Goal: Information Seeking & Learning: Find specific fact

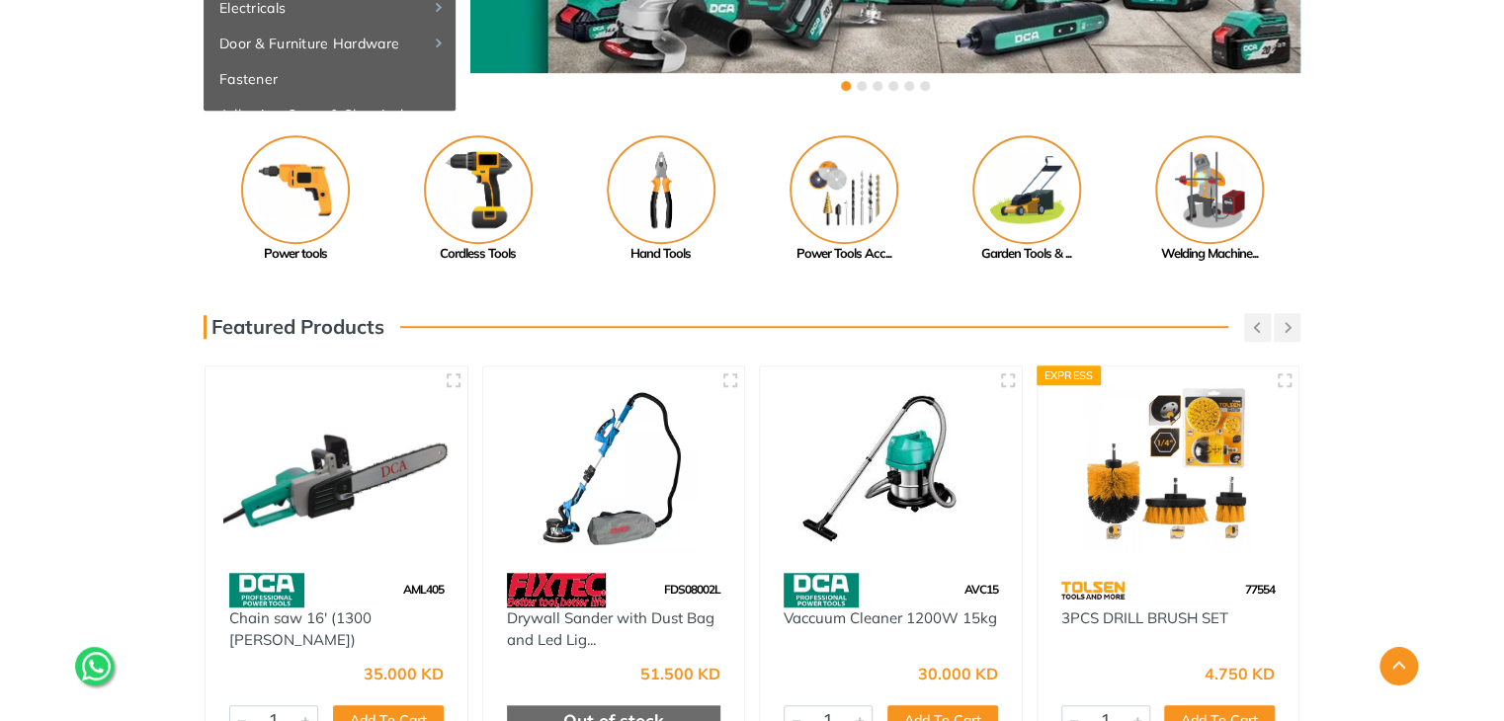
scroll to position [450, 0]
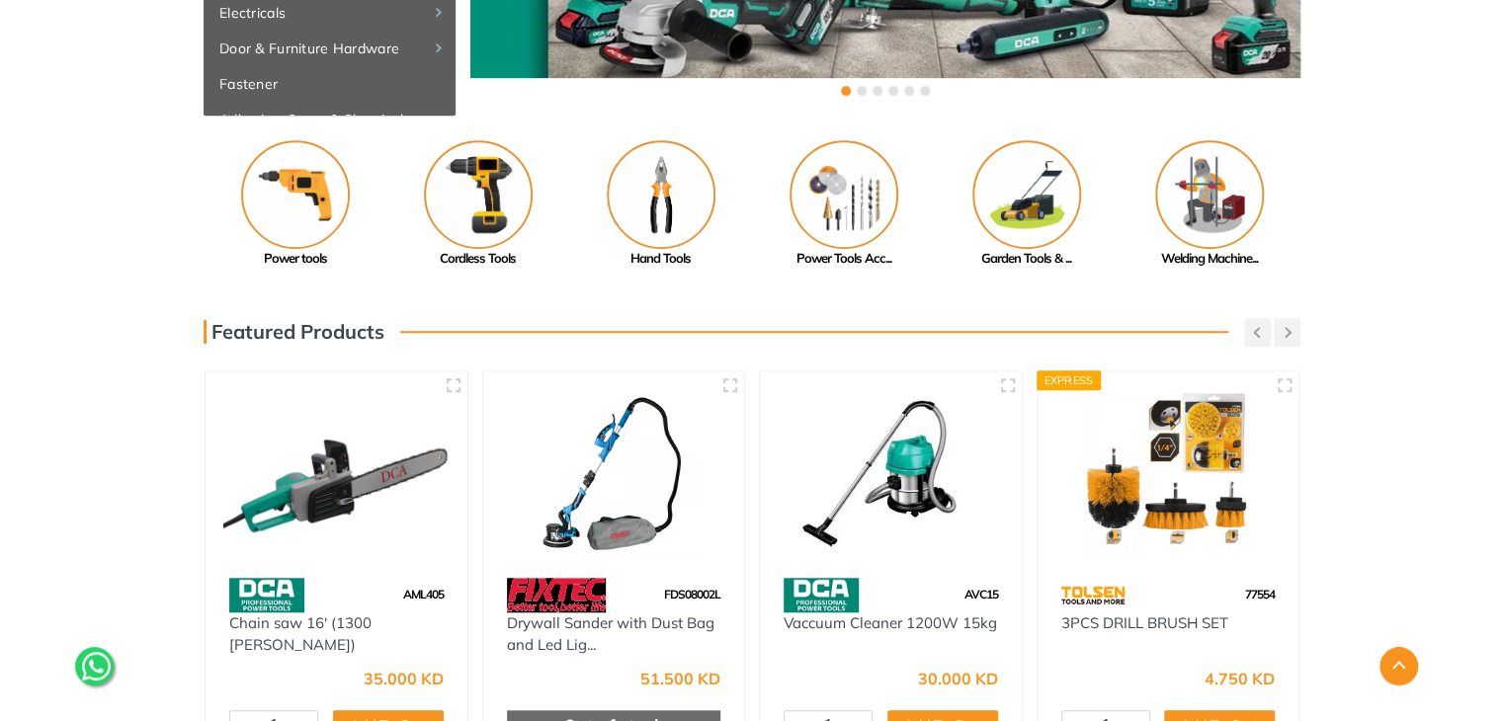
click at [366, 527] on img at bounding box center [336, 473] width 226 height 169
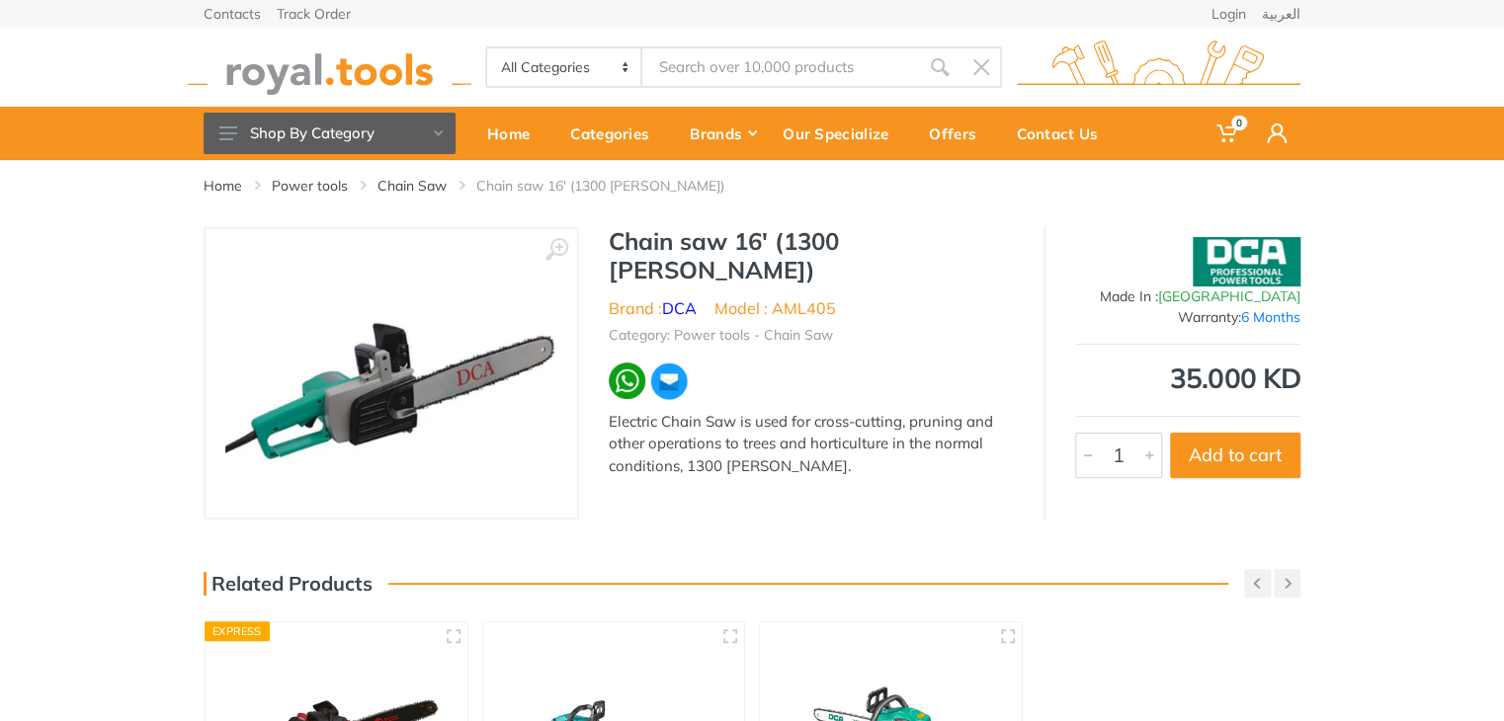
click at [1256, 253] on img at bounding box center [1247, 261] width 108 height 49
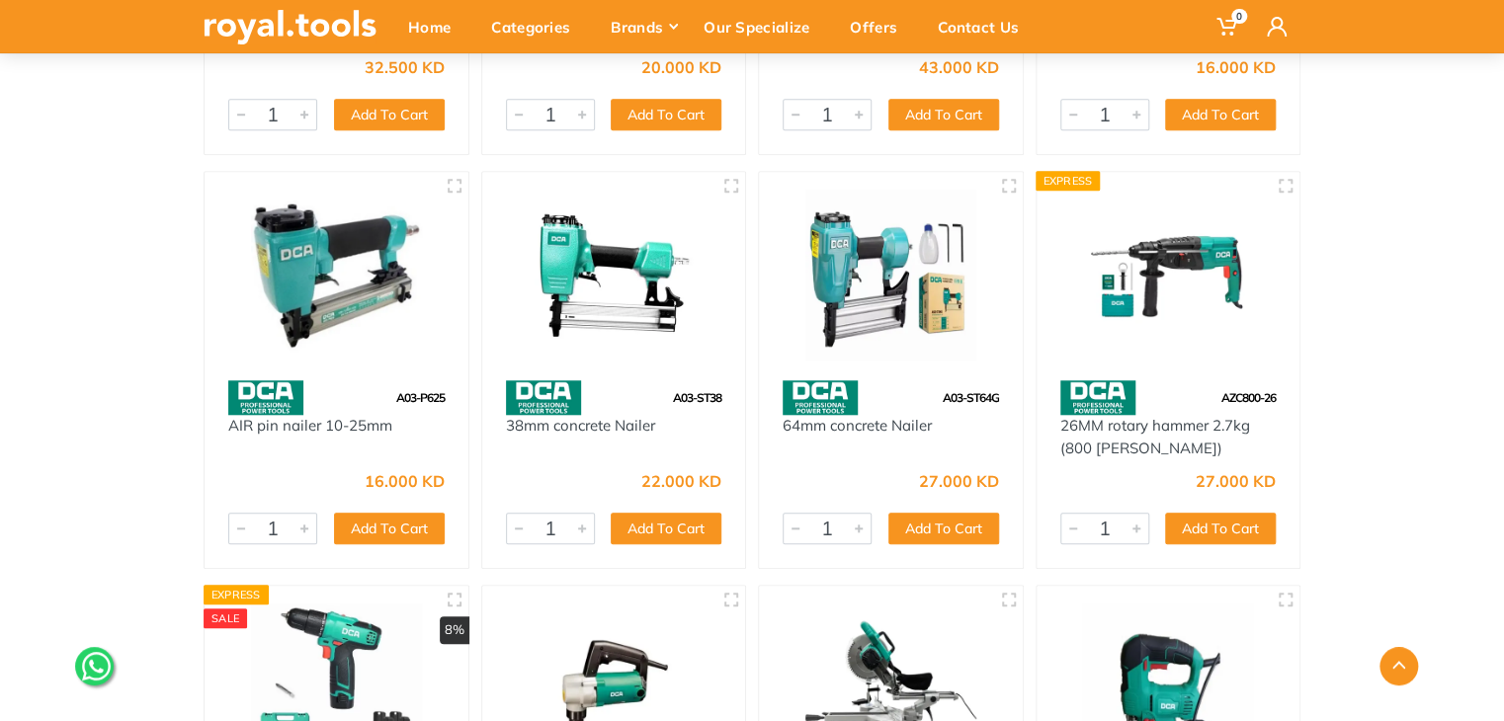
scroll to position [696, 0]
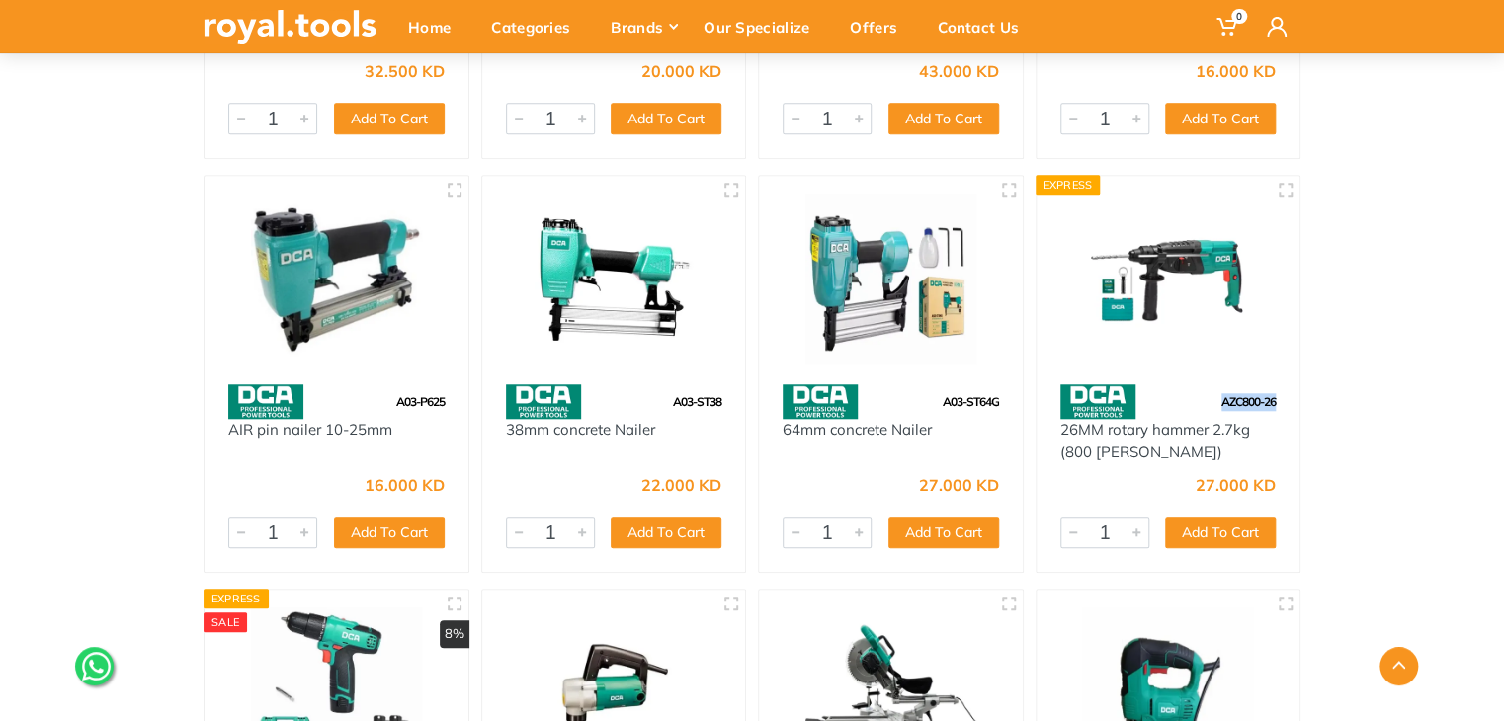
drag, startPoint x: 1282, startPoint y: 396, endPoint x: 1215, endPoint y: 393, distance: 67.2
click at [1215, 393] on div "AZC800-26" at bounding box center [1168, 401] width 264 height 35
copy span "AZC800-26"
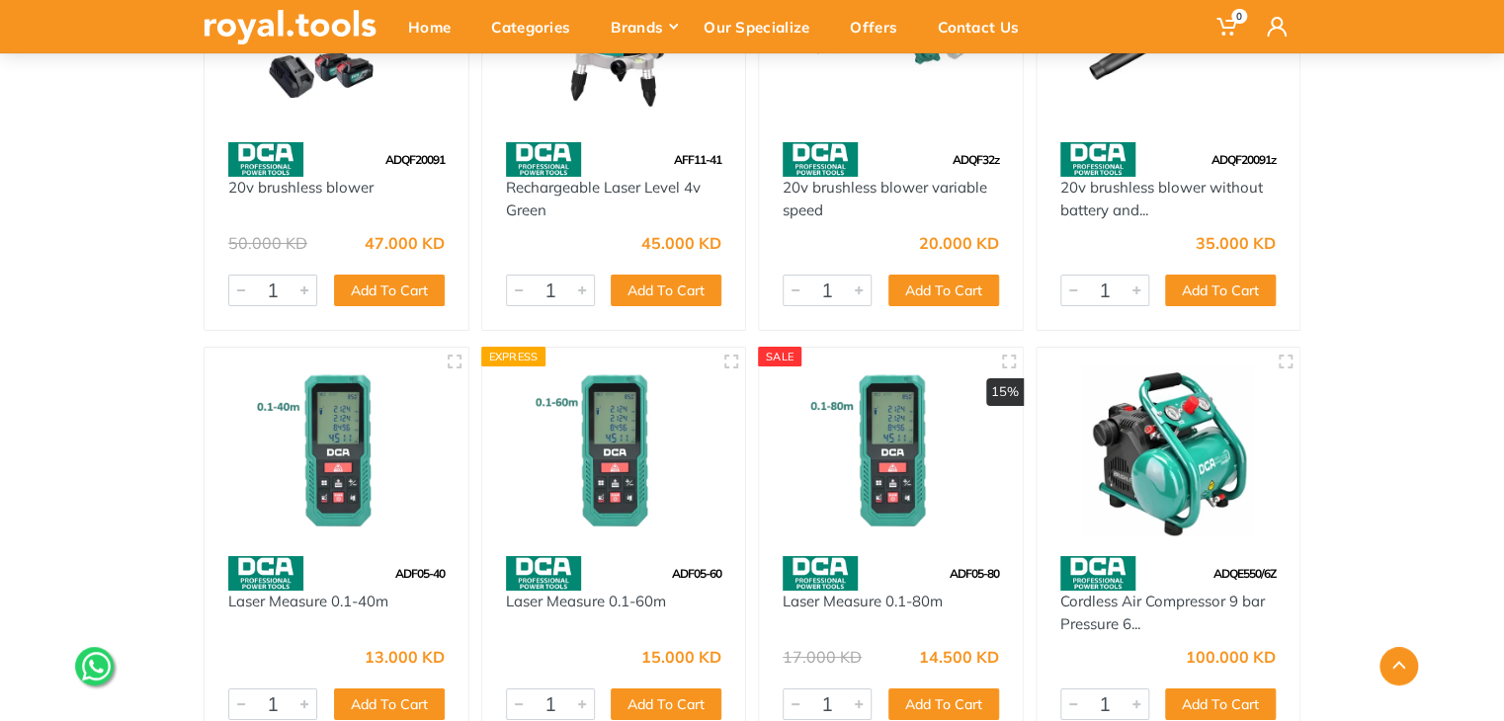
scroll to position [7156, 0]
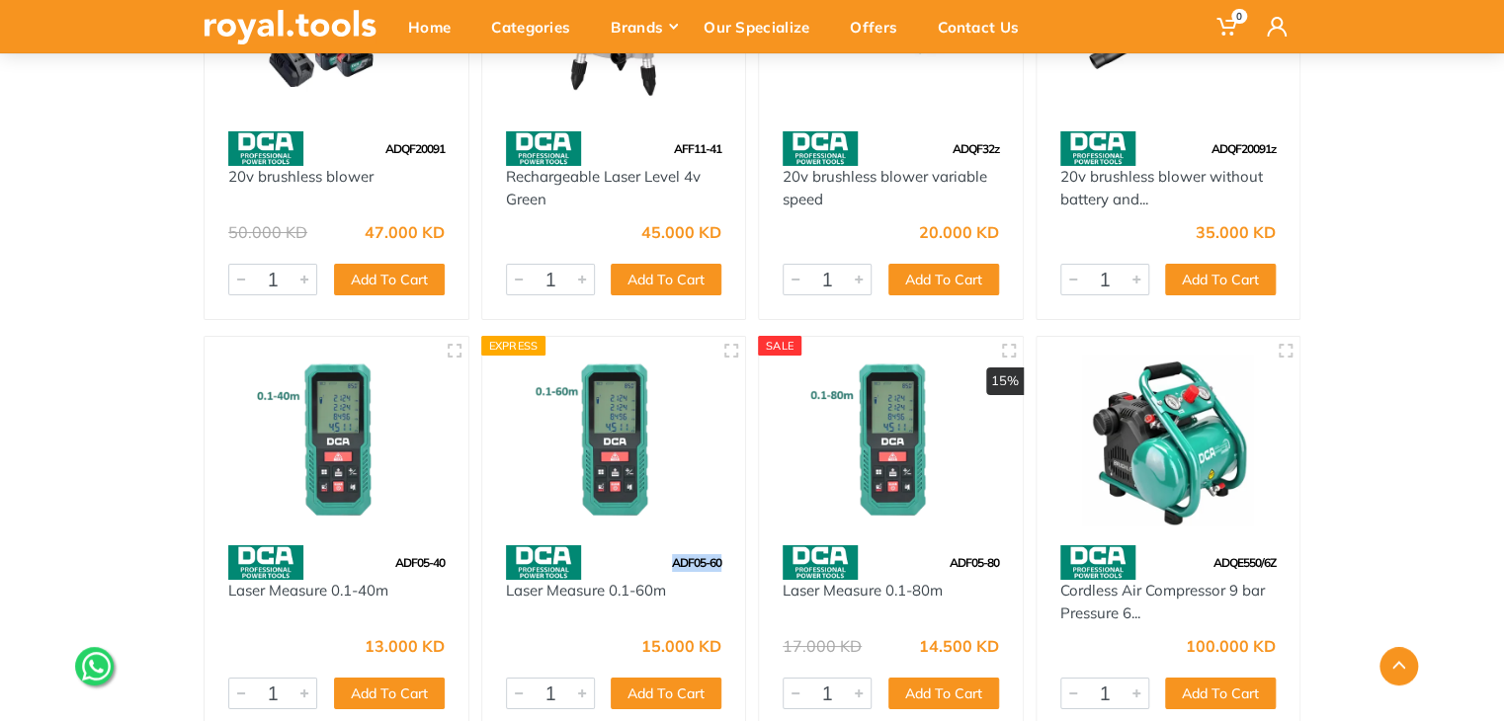
drag, startPoint x: 731, startPoint y: 562, endPoint x: 656, endPoint y: 555, distance: 75.4
click at [656, 555] on div "ADF05-60" at bounding box center [614, 562] width 264 height 35
copy span "ADF05-60"
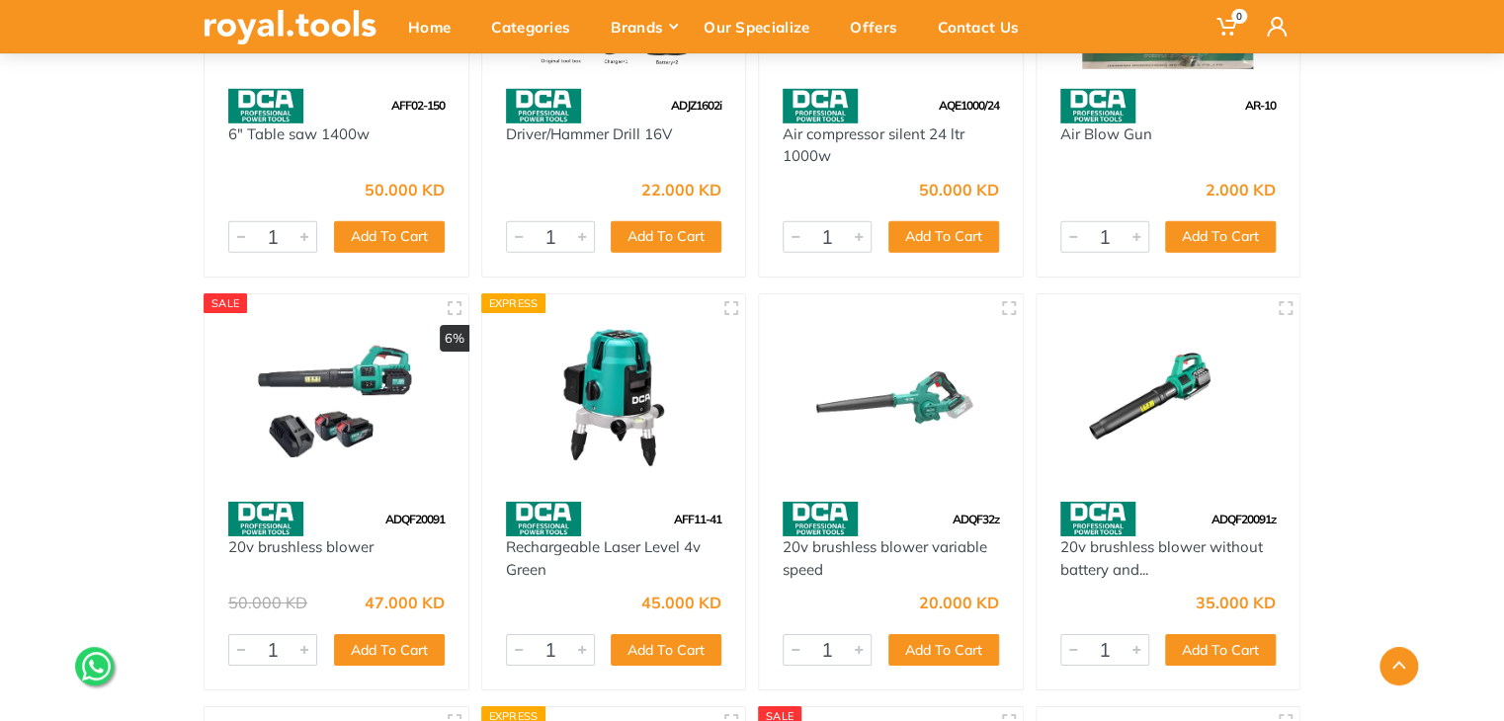
scroll to position [6850, 0]
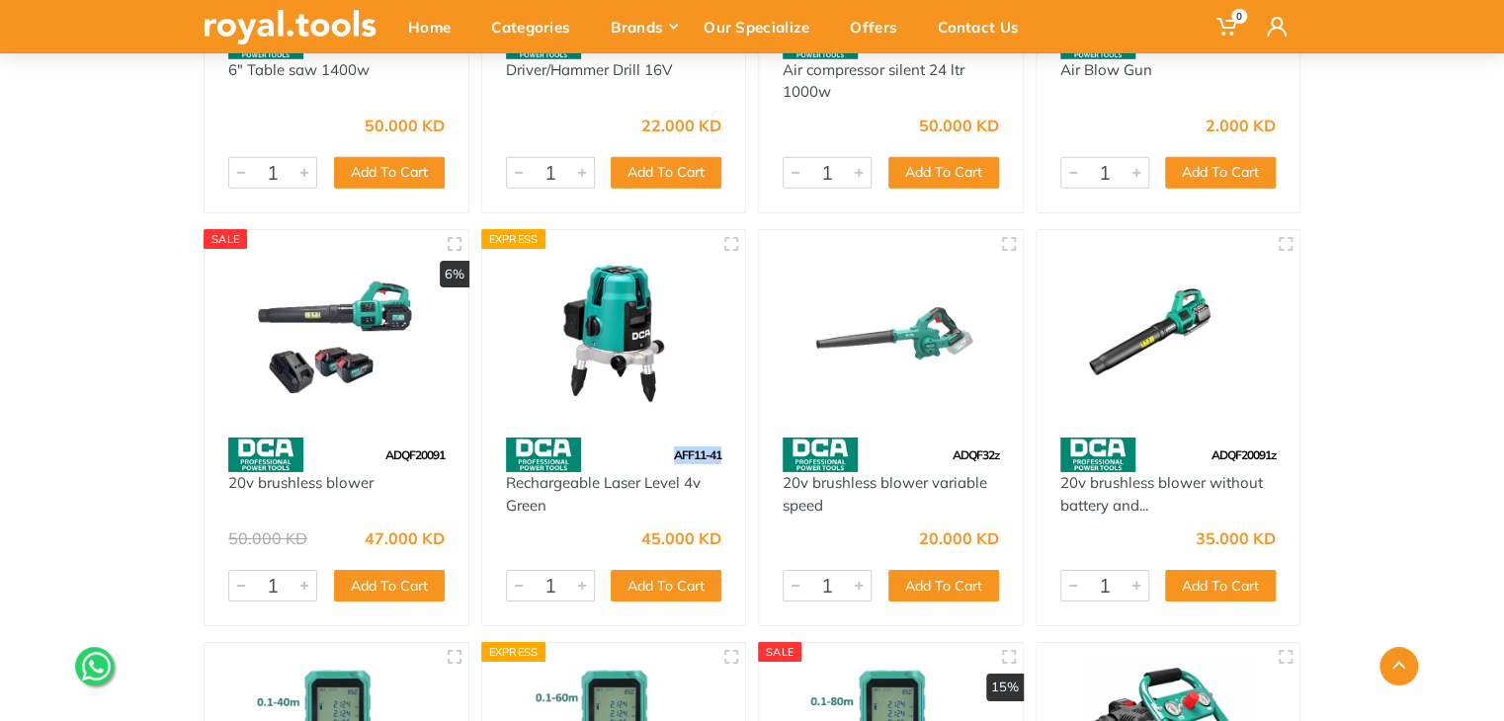
drag, startPoint x: 724, startPoint y: 452, endPoint x: 648, endPoint y: 457, distance: 76.3
click at [648, 457] on div "AFF11-41" at bounding box center [614, 455] width 264 height 35
copy span "AFF11-41"
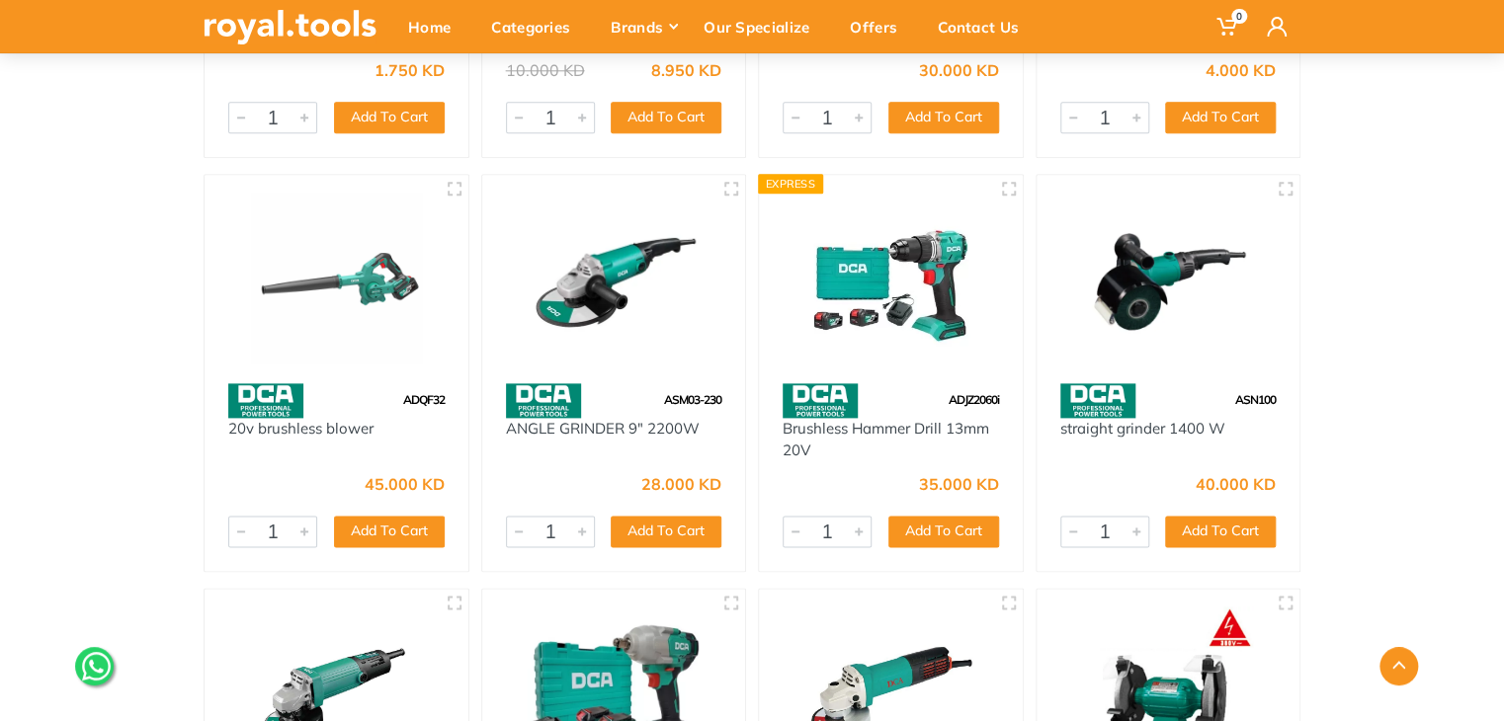
scroll to position [8507, 0]
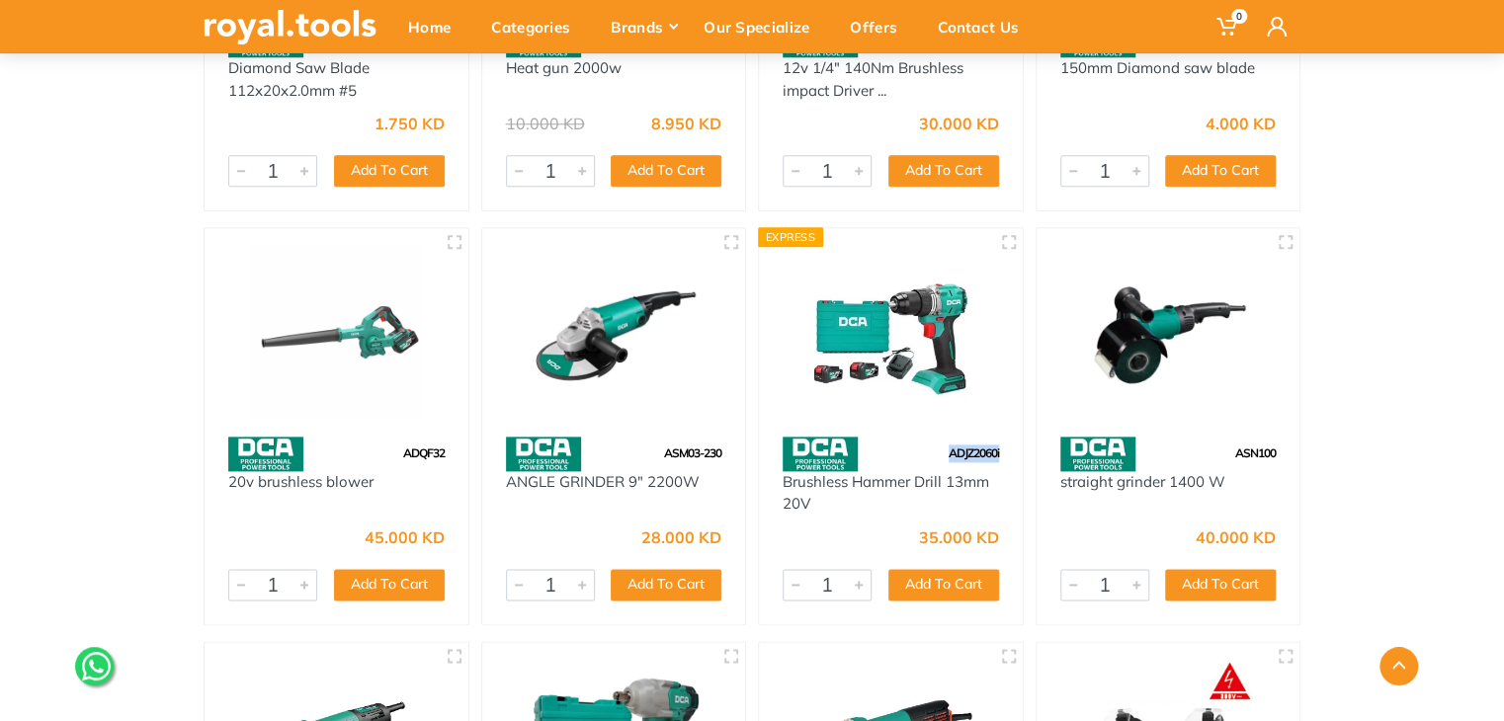
drag, startPoint x: 1005, startPoint y: 445, endPoint x: 947, endPoint y: 444, distance: 57.3
click at [947, 444] on div "ADJZ2060i" at bounding box center [891, 454] width 264 height 35
copy span "ADJZ2060i"
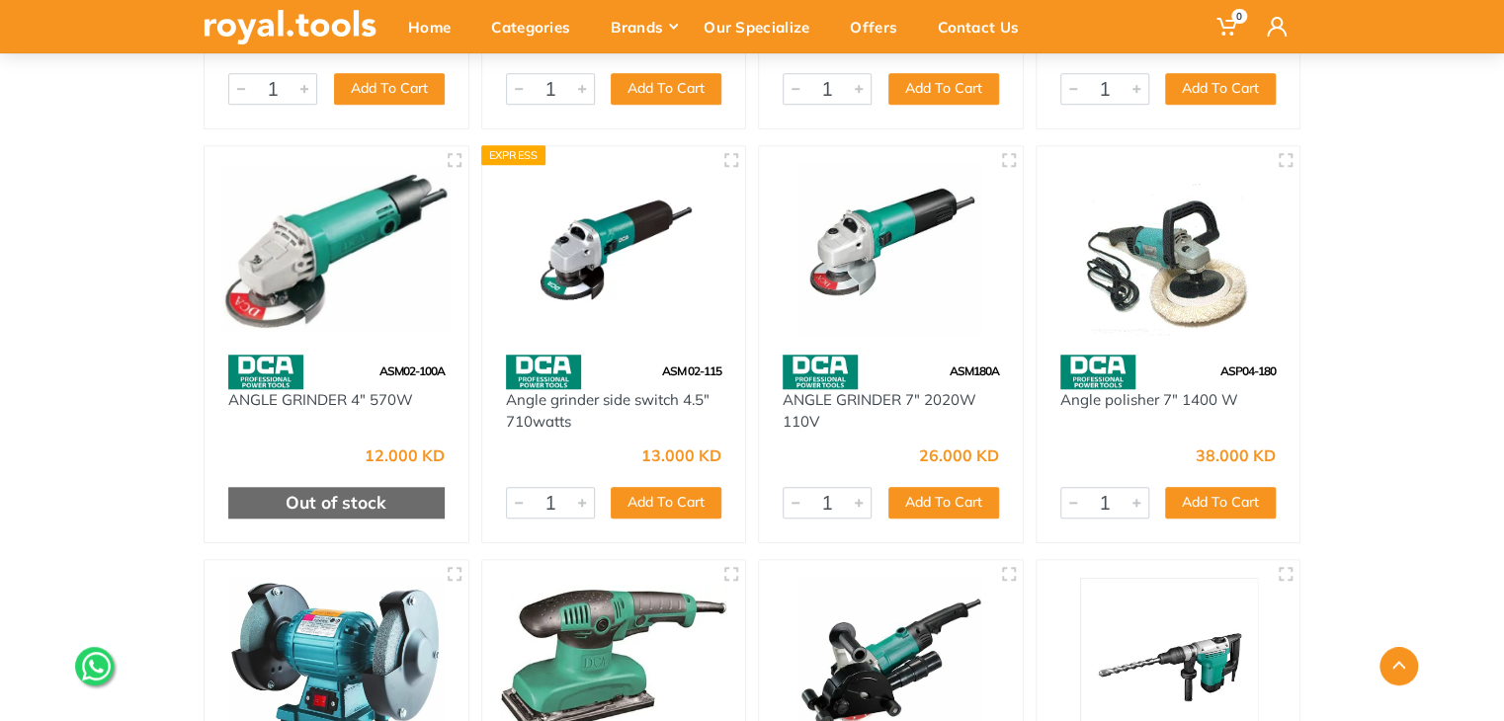
scroll to position [11886, 0]
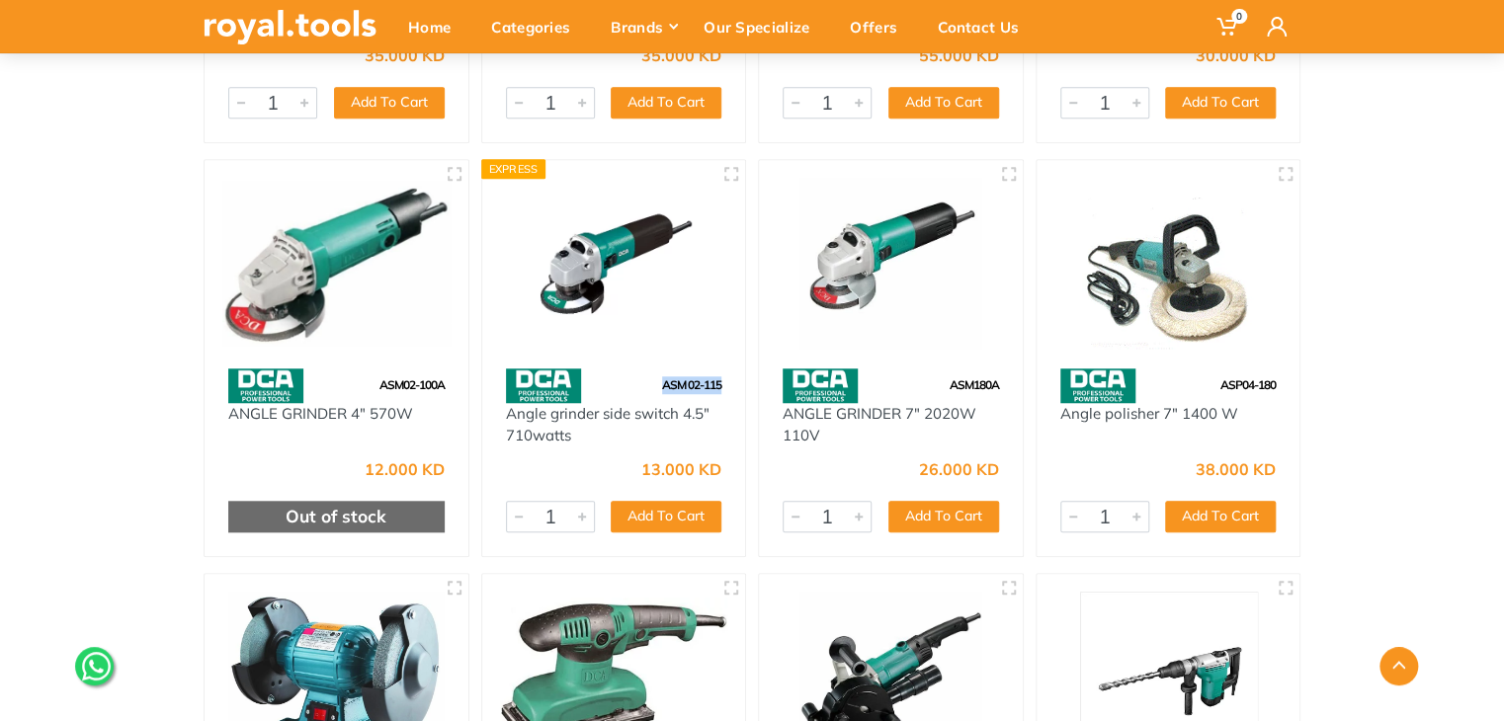
drag, startPoint x: 735, startPoint y: 382, endPoint x: 664, endPoint y: 377, distance: 71.3
click at [664, 377] on div "ASM 02-115" at bounding box center [614, 386] width 264 height 35
copy span "ASM 02-115"
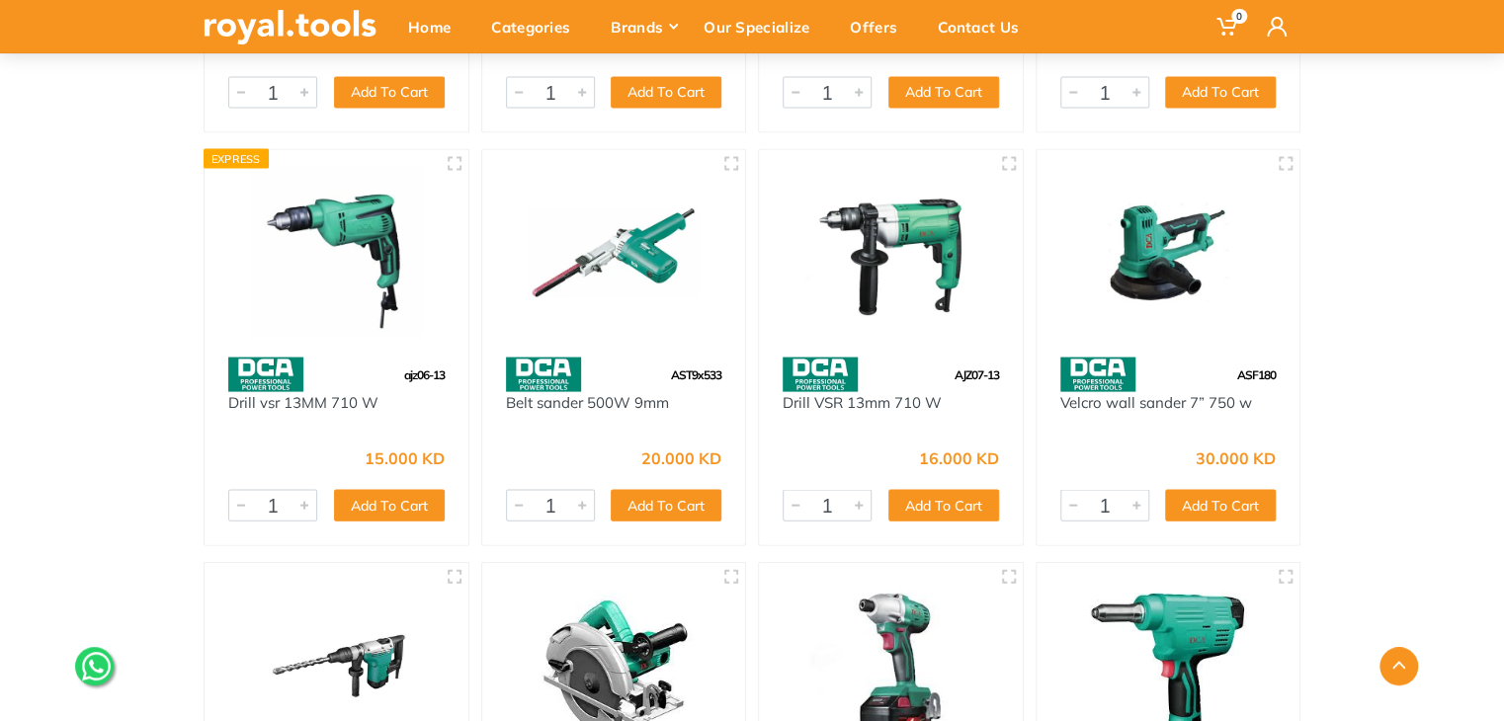
scroll to position [16865, 0]
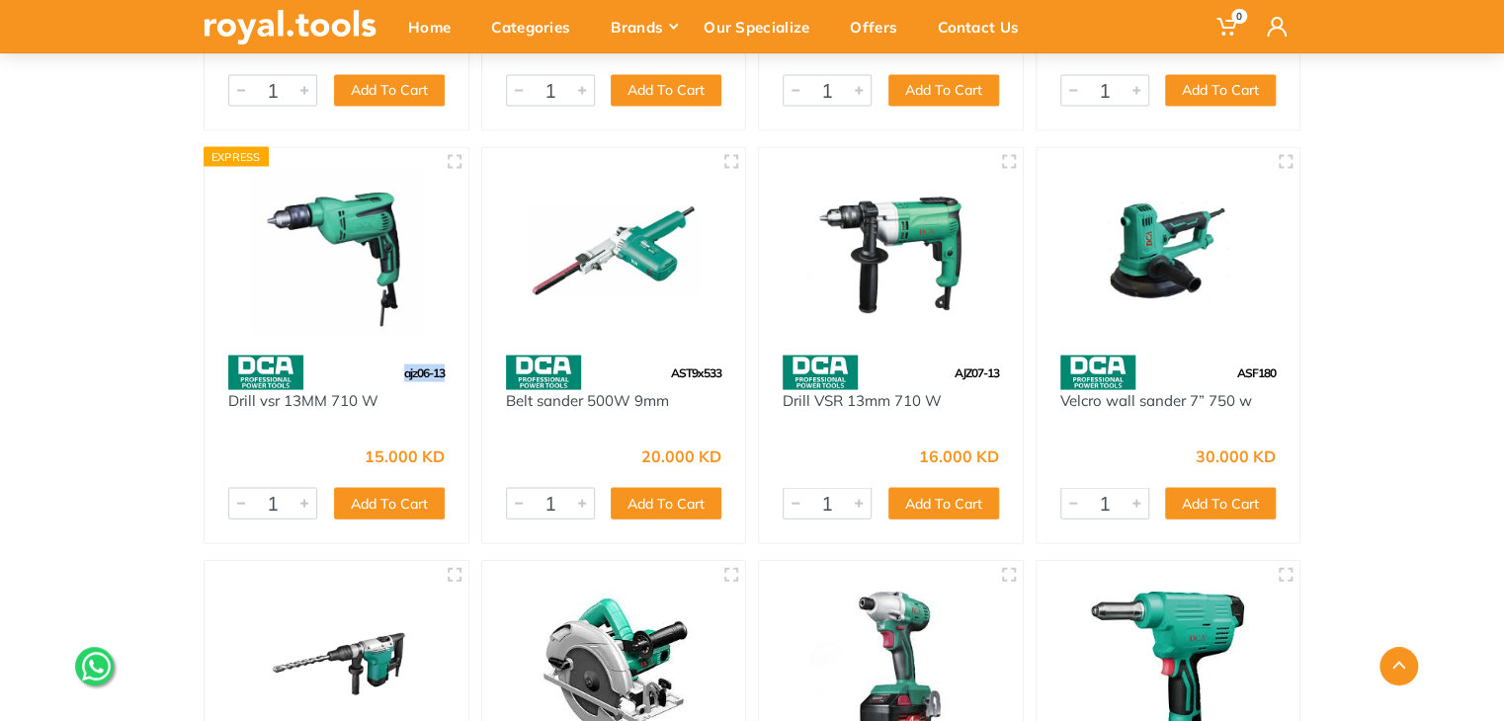
drag, startPoint x: 439, startPoint y: 370, endPoint x: 373, endPoint y: 365, distance: 65.5
click at [373, 365] on div "ajz06-13" at bounding box center [337, 372] width 264 height 35
copy span "ajz06-13"
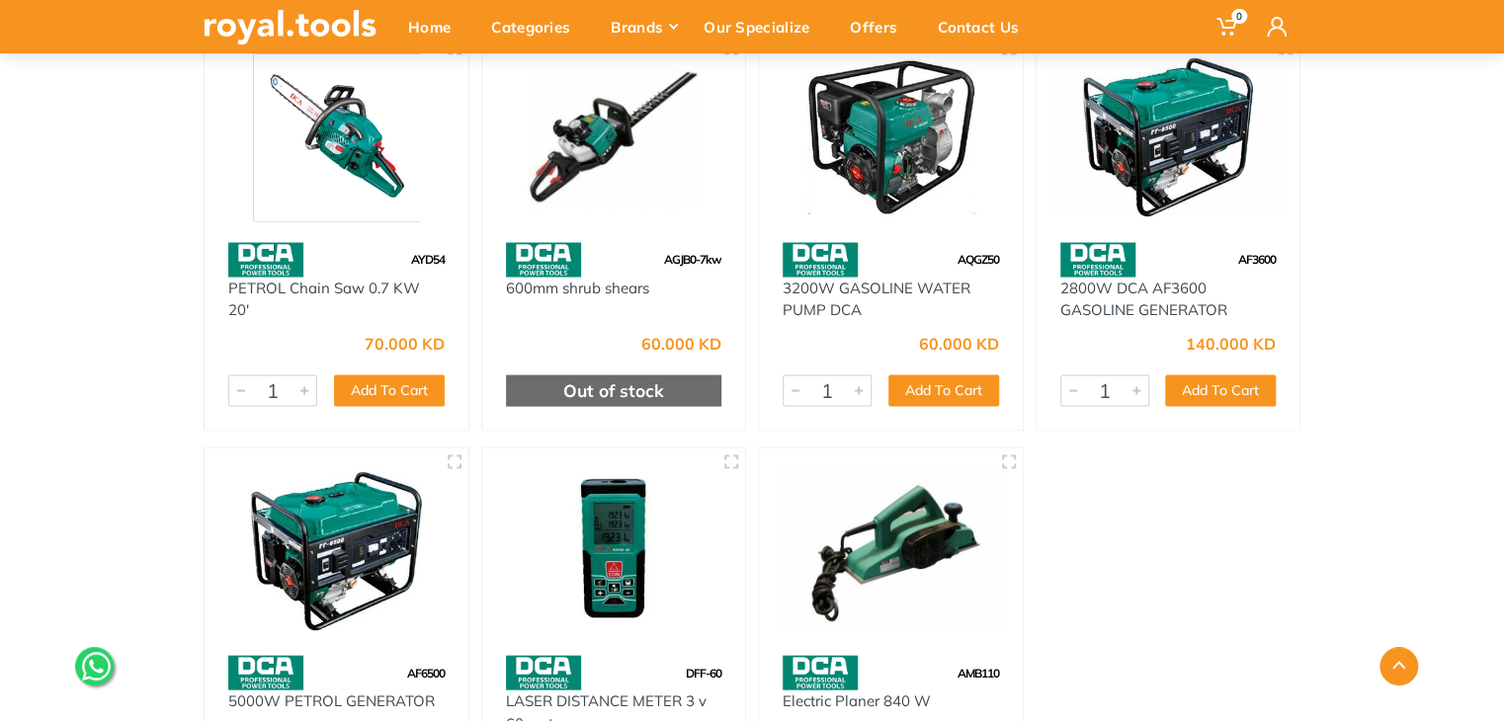
scroll to position [28786, 0]
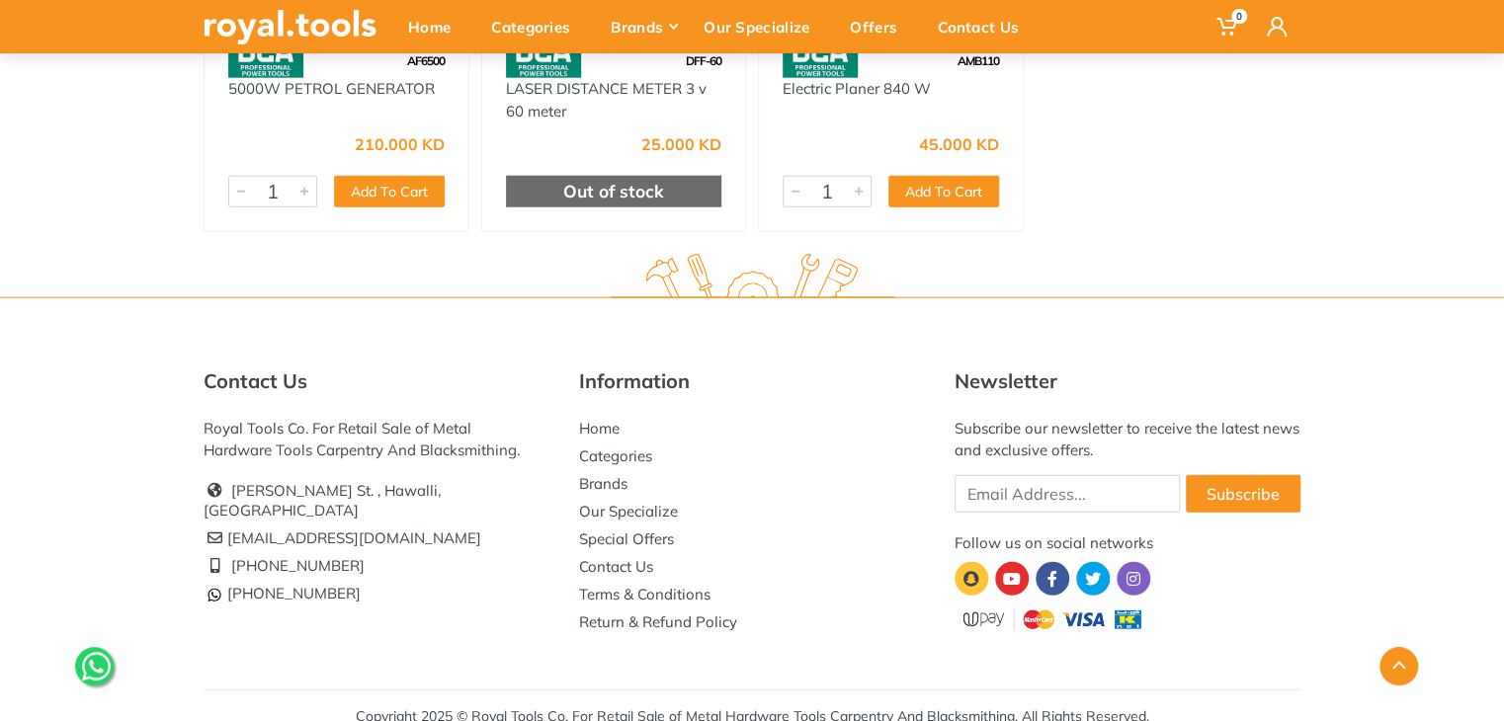
click at [1372, 282] on footer "Contact Us Royal Tools Co. For Retail Sale of Metal Hardware Tools Carpentry An…" at bounding box center [752, 512] width 1504 height 461
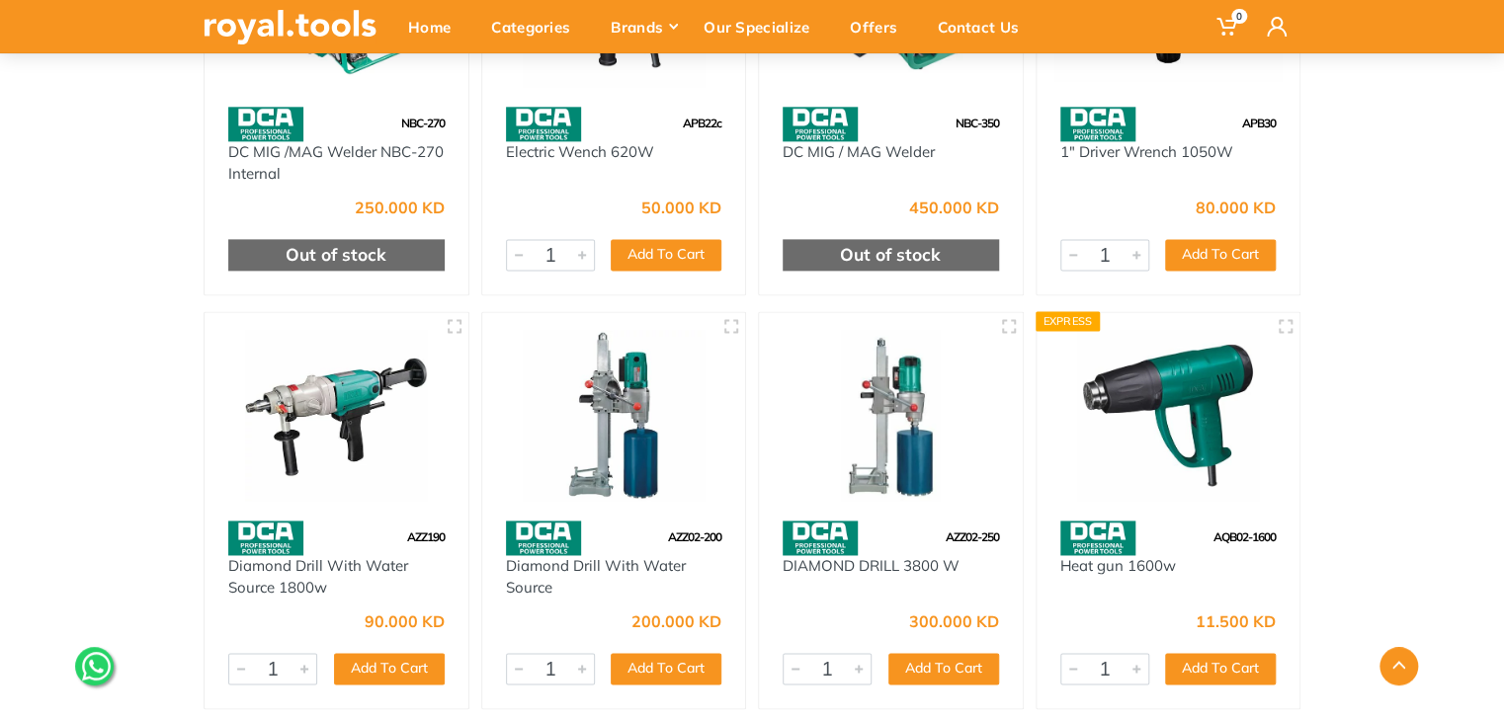
scroll to position [27522, 0]
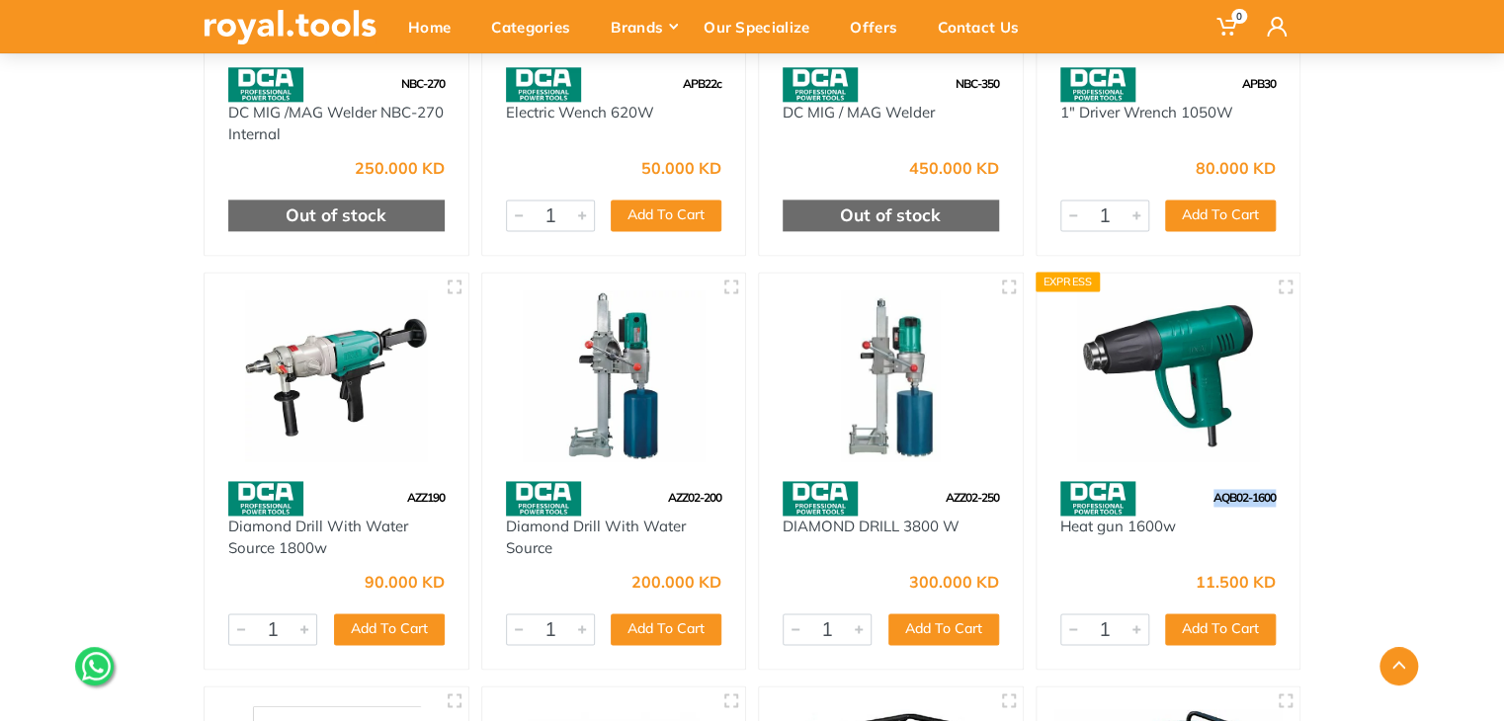
drag, startPoint x: 1281, startPoint y: 475, endPoint x: 1178, endPoint y: 471, distance: 103.8
click at [1178, 481] on div "AQB02-1600" at bounding box center [1168, 498] width 264 height 35
copy span "AQB02-1600"
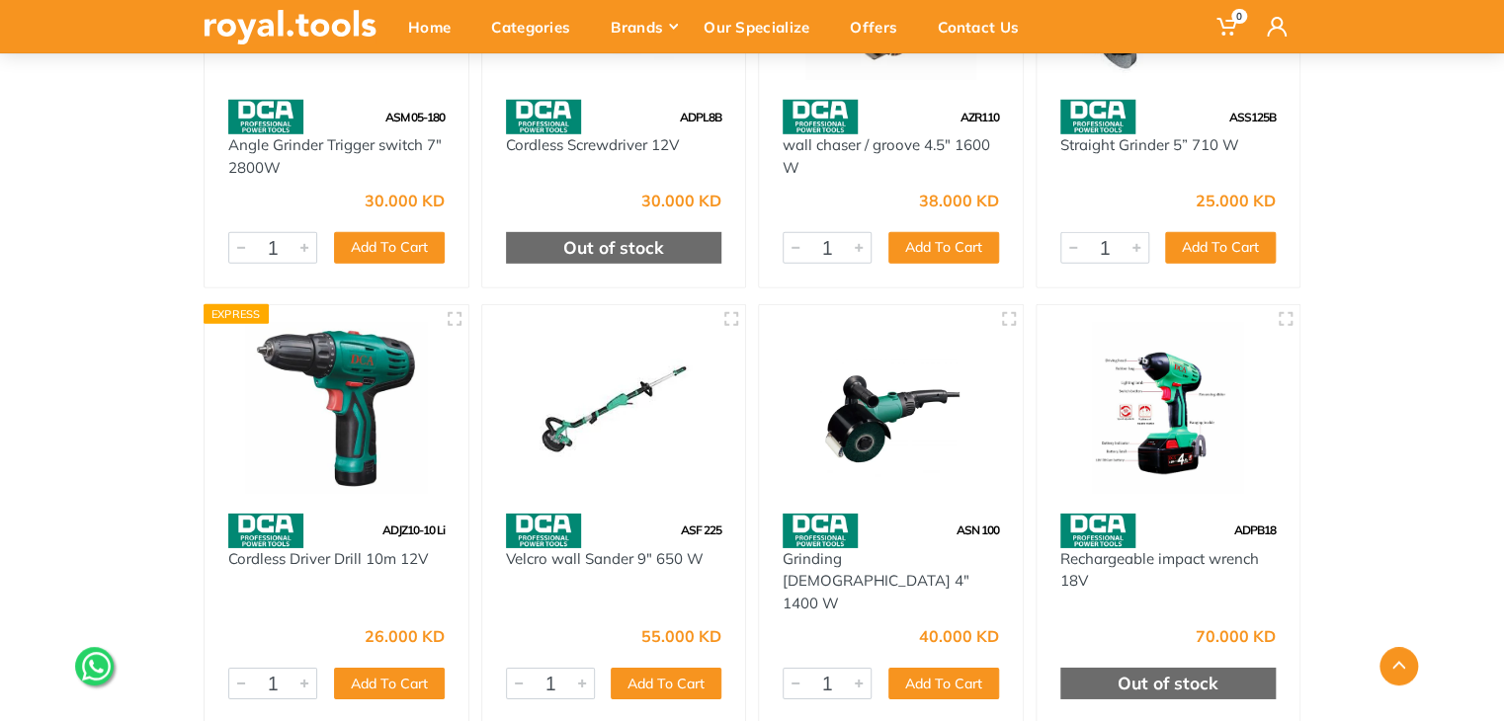
scroll to position [21712, 0]
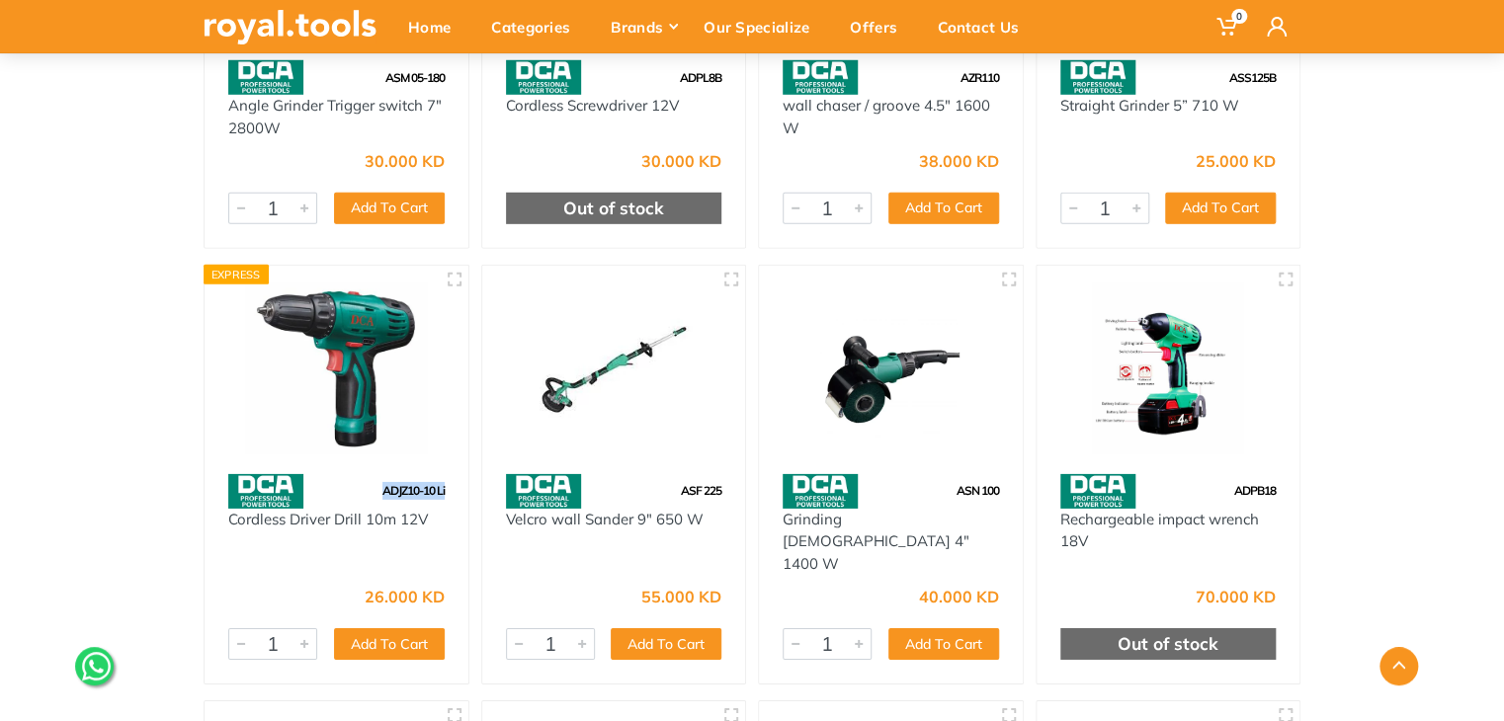
drag, startPoint x: 451, startPoint y: 489, endPoint x: 379, endPoint y: 492, distance: 71.2
click at [379, 492] on div "ADJZ10-10 Li" at bounding box center [337, 491] width 264 height 35
copy span "ADJZ10-10 Li"
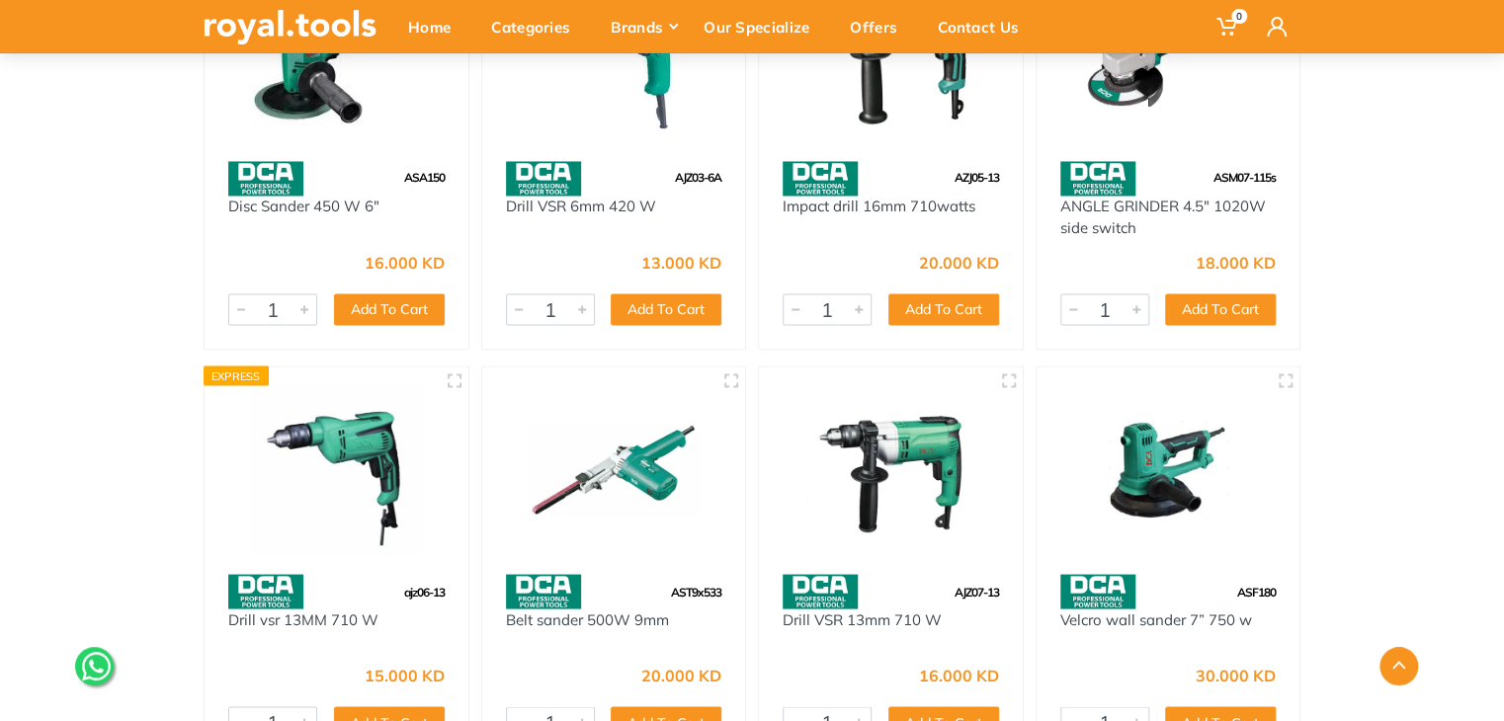
scroll to position [16614, 0]
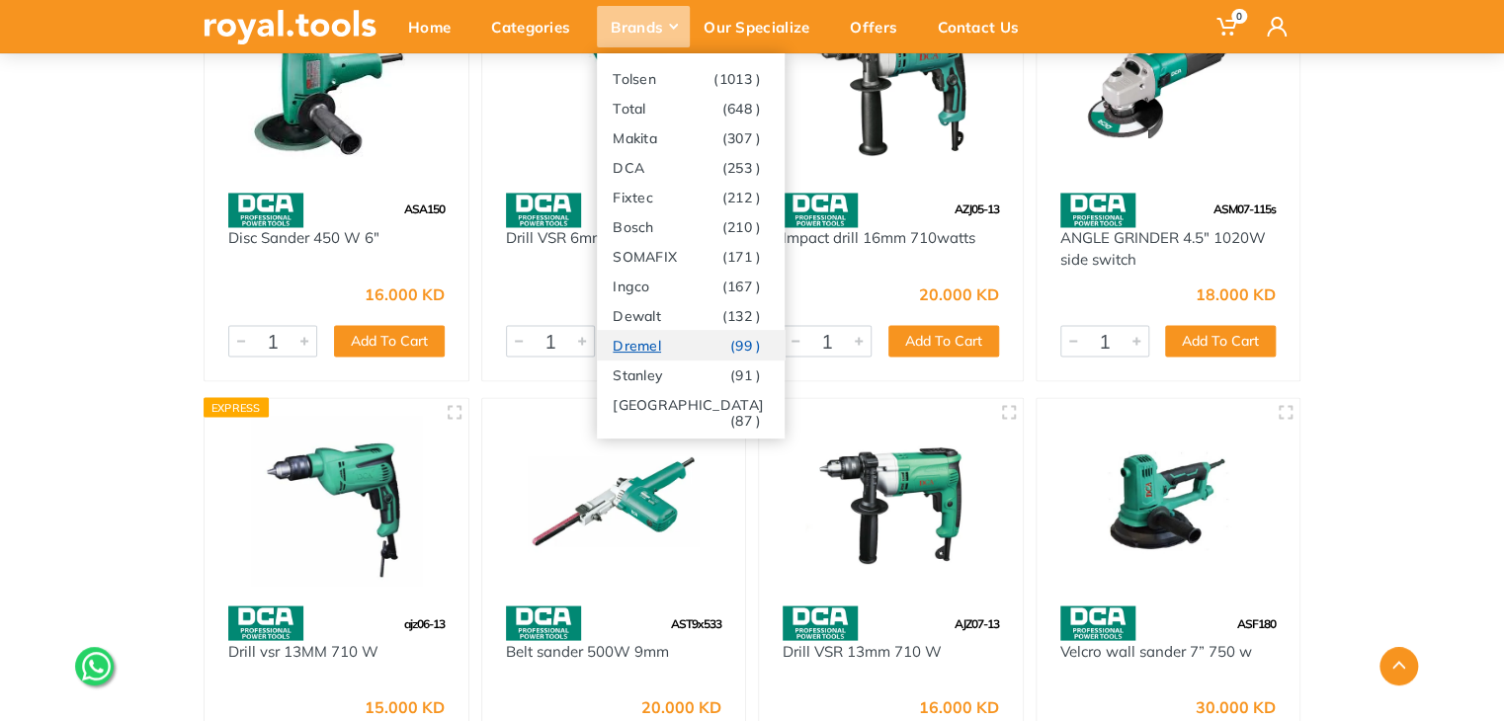
click at [658, 339] on link "Dremel (99 )" at bounding box center [691, 345] width 188 height 30
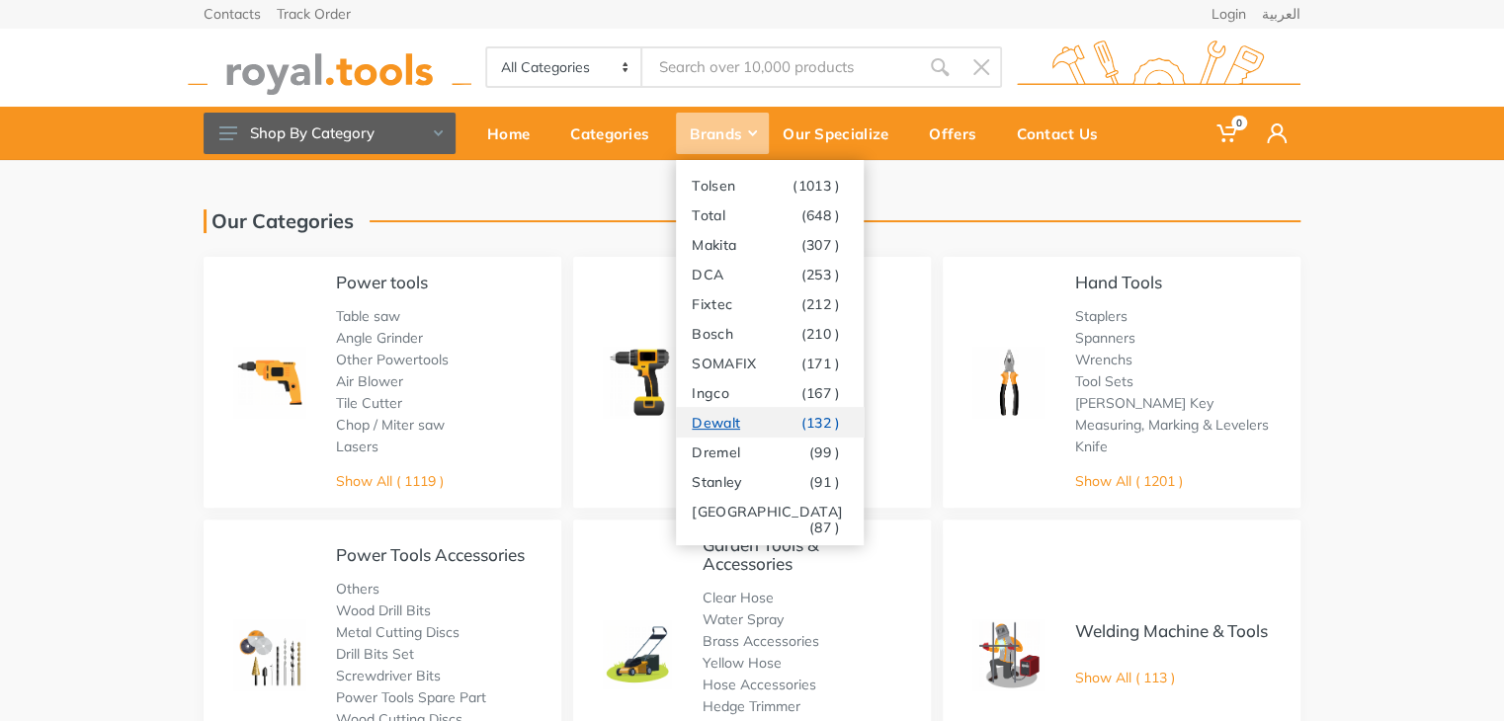
click at [736, 419] on link "Dewalt (132 )" at bounding box center [770, 422] width 188 height 30
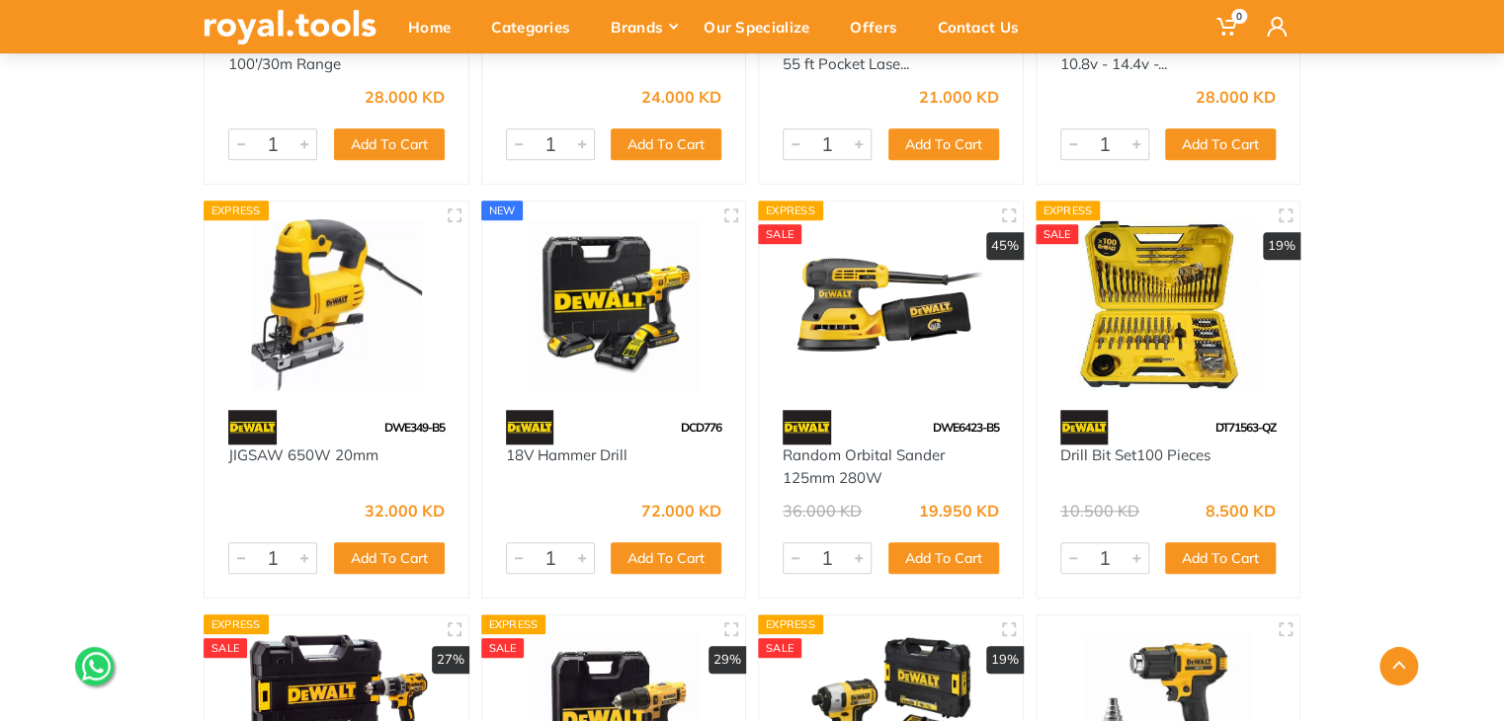
scroll to position [673, 0]
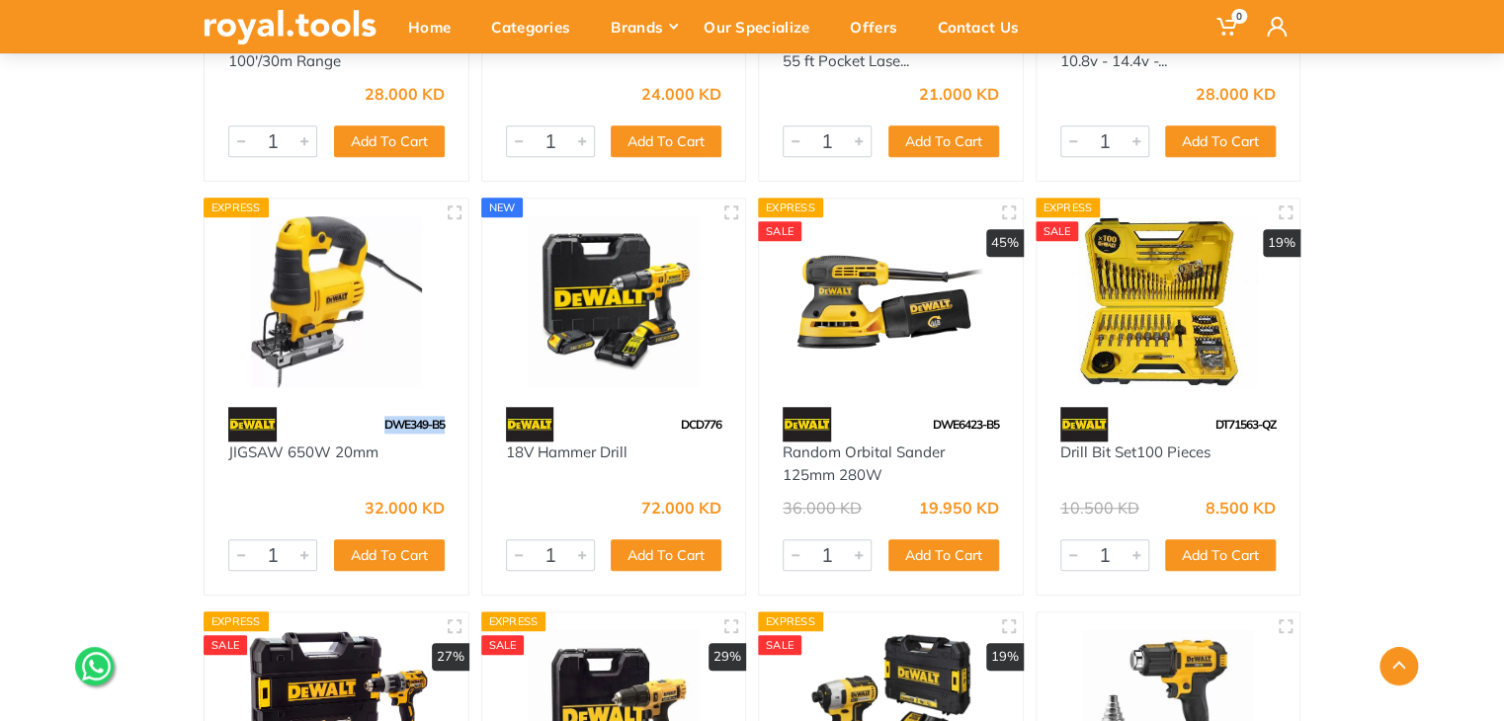
drag, startPoint x: 448, startPoint y: 424, endPoint x: 357, endPoint y: 429, distance: 91.0
click at [357, 429] on div "DWE349-B5" at bounding box center [337, 424] width 264 height 35
copy span "DWE349-B5"
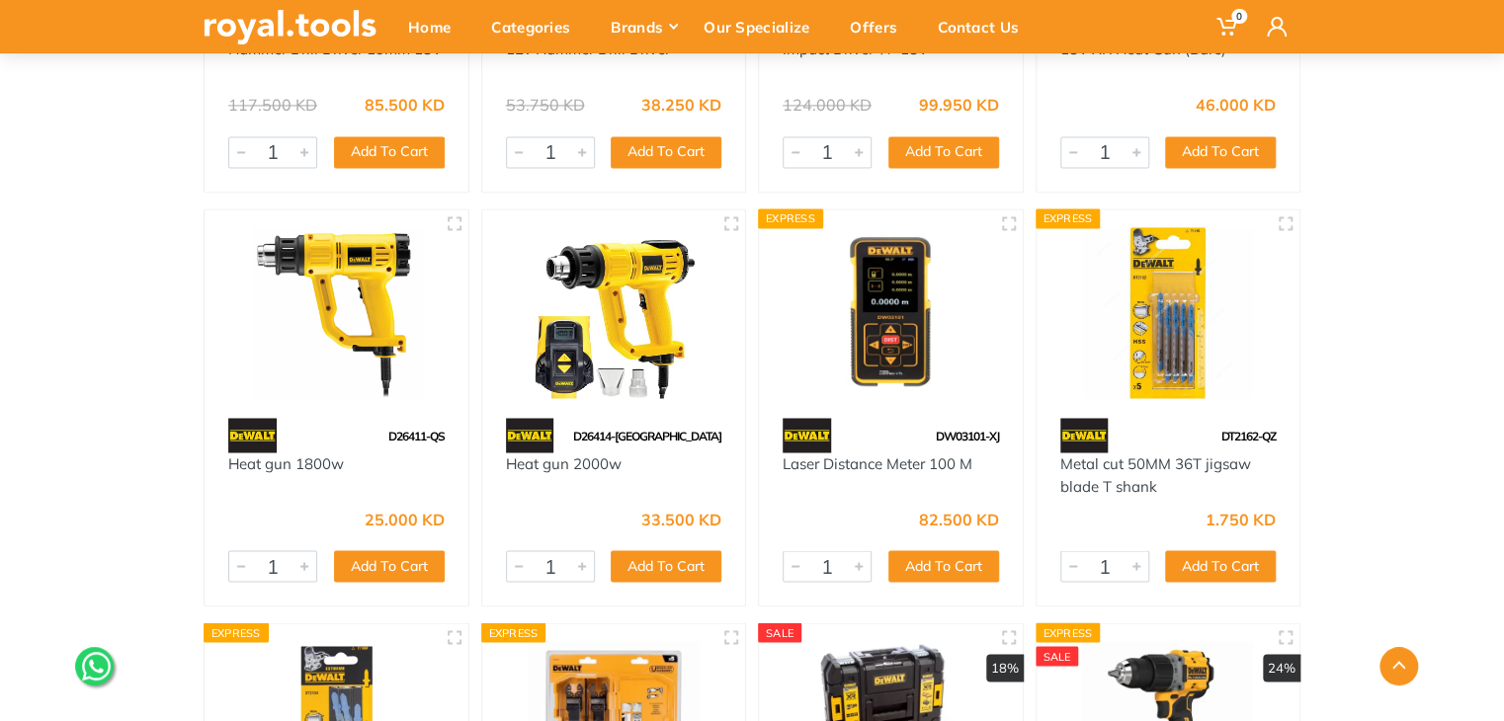
scroll to position [1506, 0]
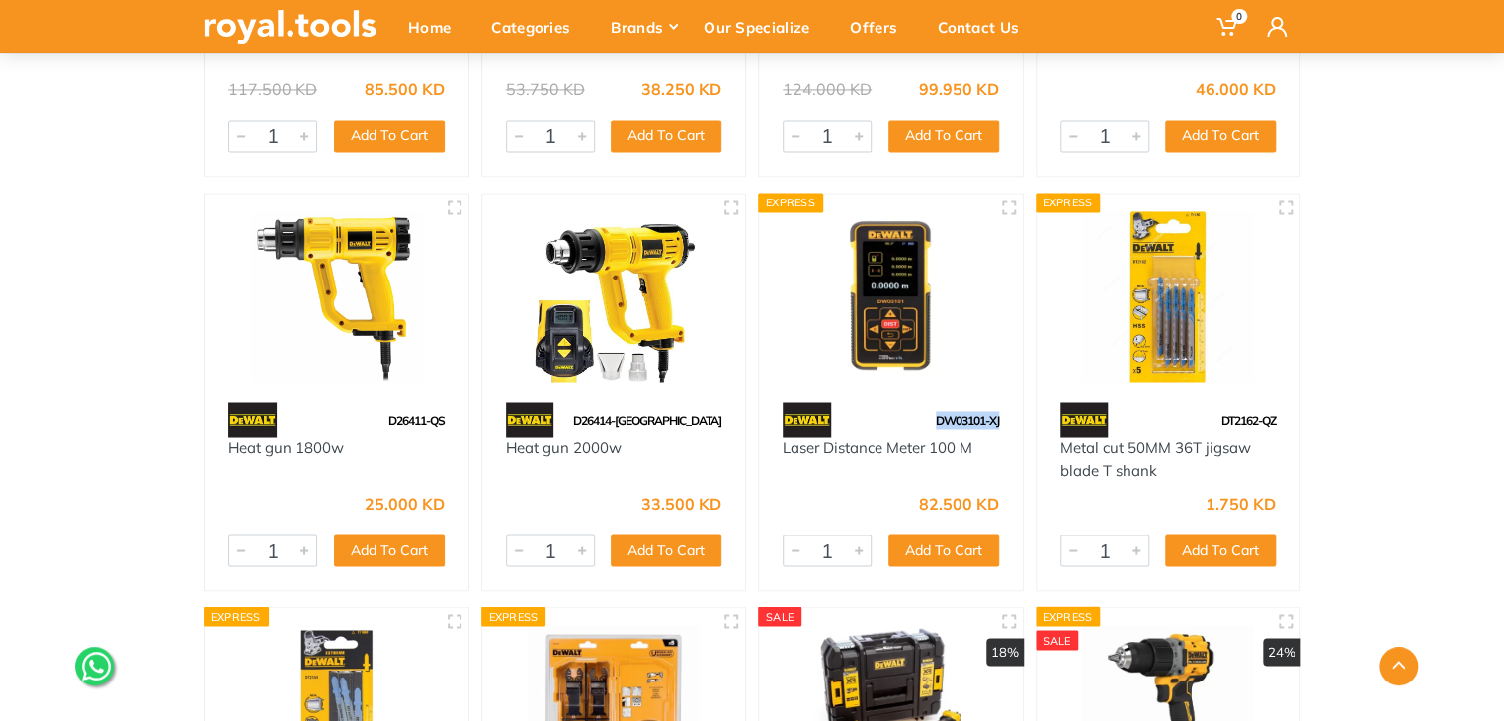
drag, startPoint x: 1007, startPoint y: 424, endPoint x: 924, endPoint y: 416, distance: 83.4
click at [924, 416] on div "DW03101-XJ" at bounding box center [891, 419] width 264 height 35
copy span "DW03101-XJ"
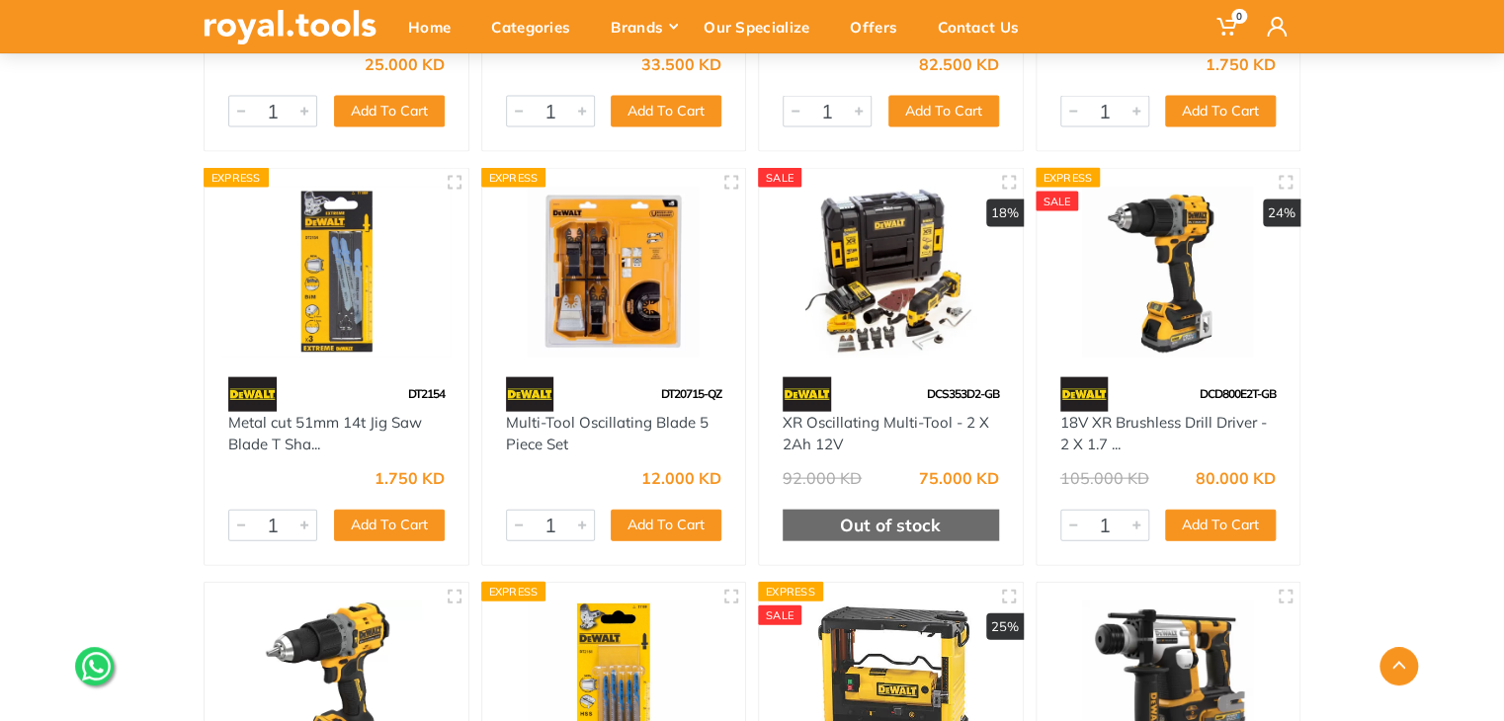
scroll to position [1949, 0]
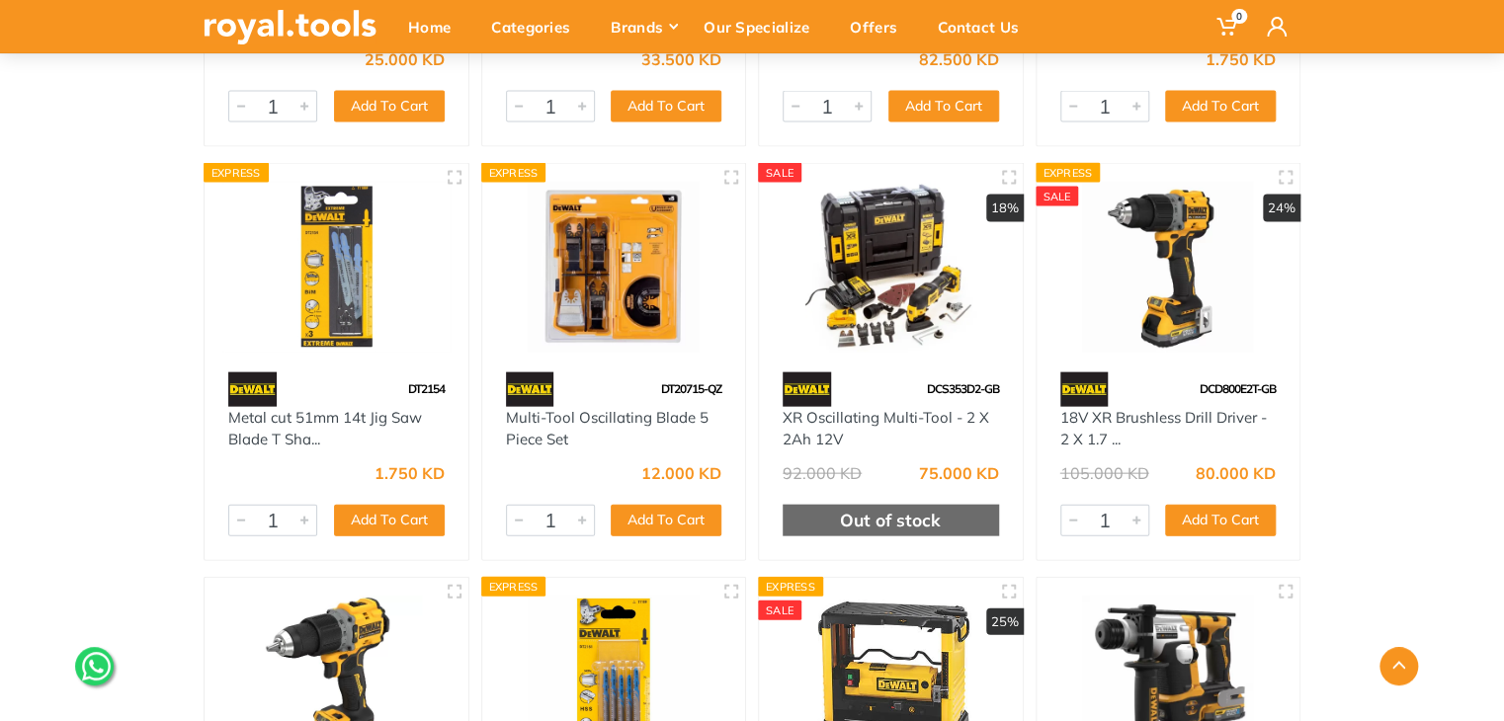
click at [1430, 353] on div "Home Dewalt All Dewalt" at bounding box center [752, 238] width 1504 height 4055
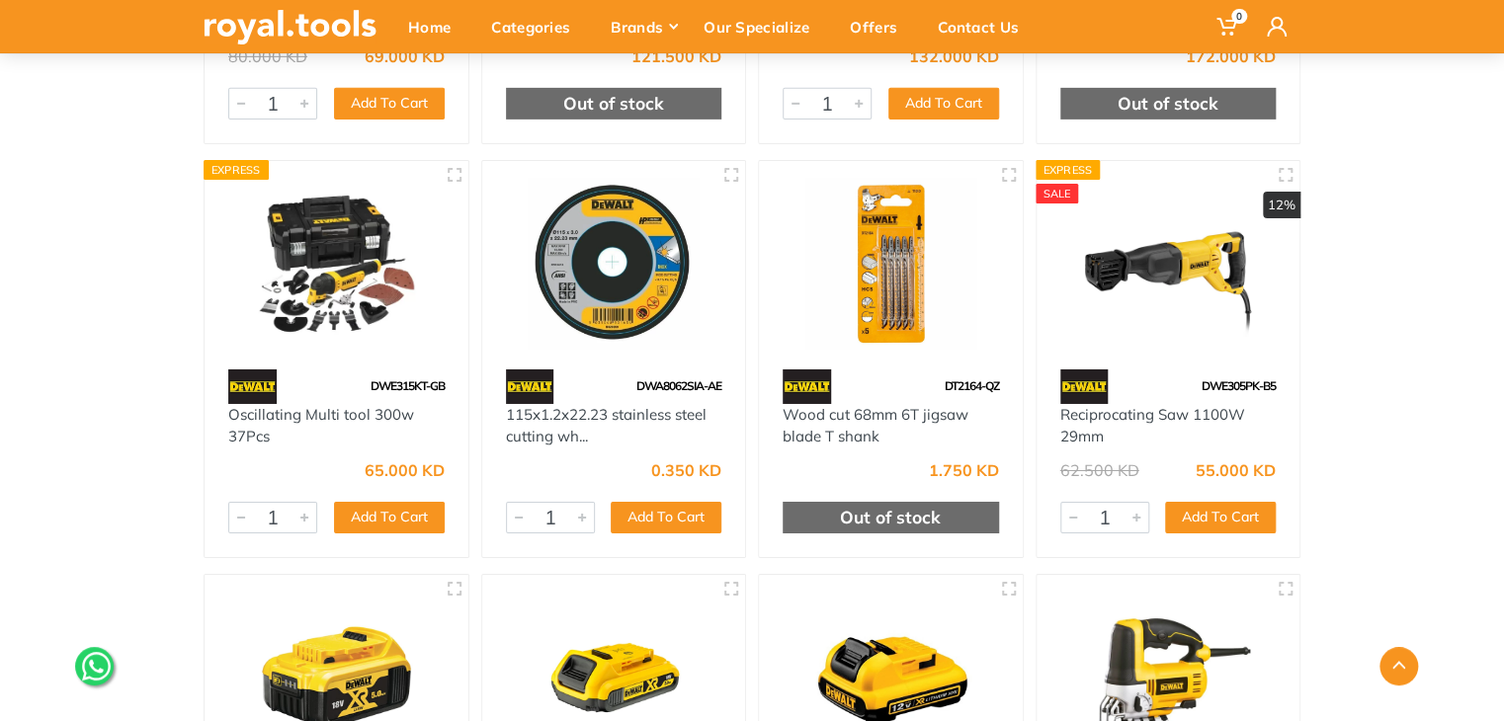
scroll to position [3214, 0]
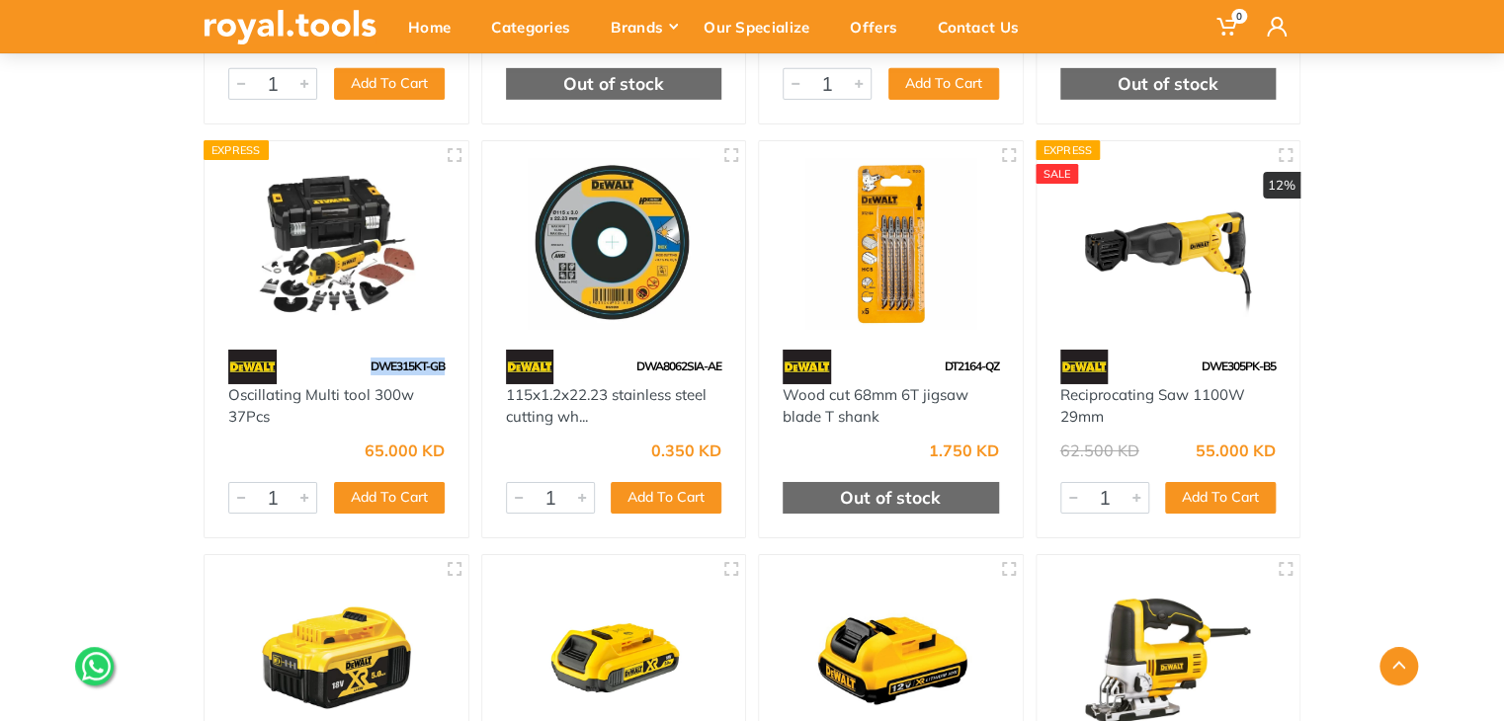
drag, startPoint x: 451, startPoint y: 362, endPoint x: 356, endPoint y: 355, distance: 95.1
click at [356, 355] on div "DWE315KT-GB" at bounding box center [337, 367] width 264 height 35
copy span "DWE315KT-GB"
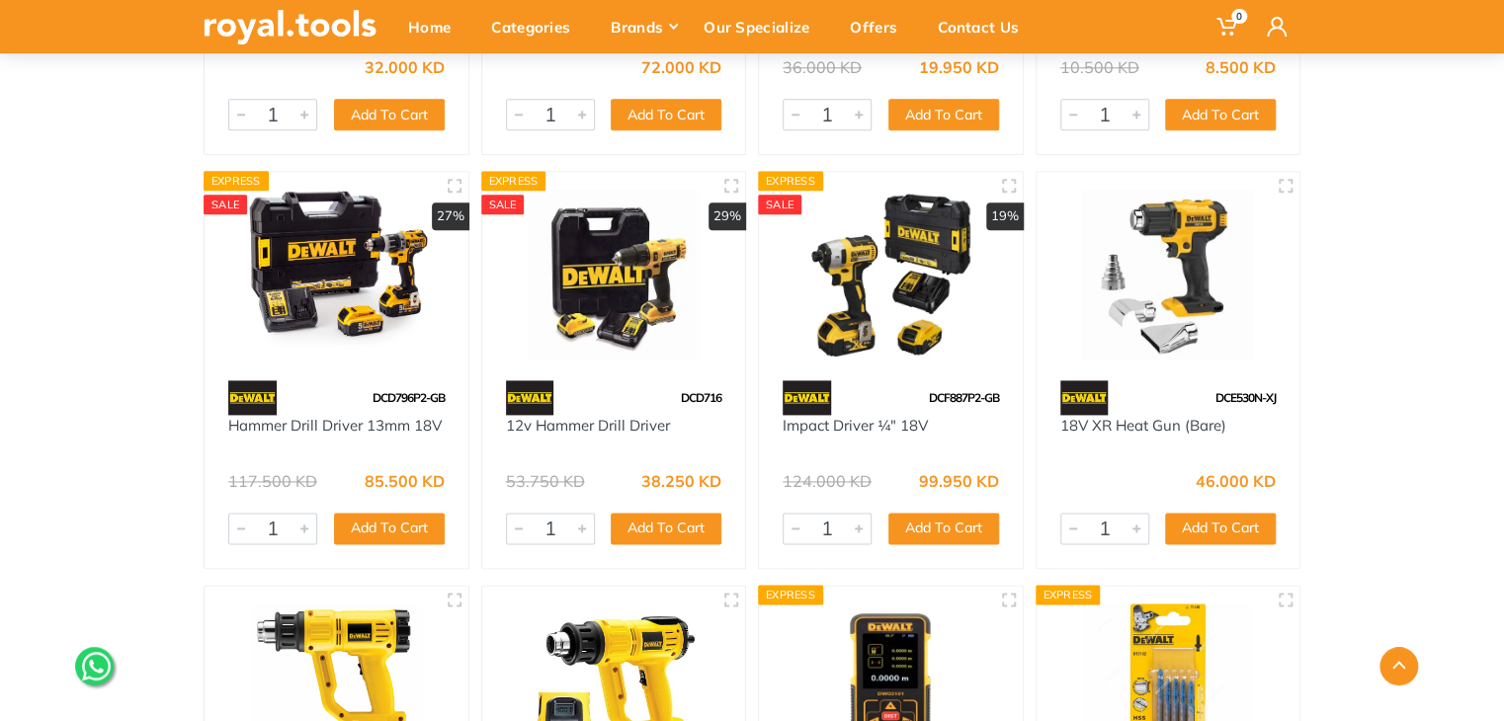
scroll to position [1084, 0]
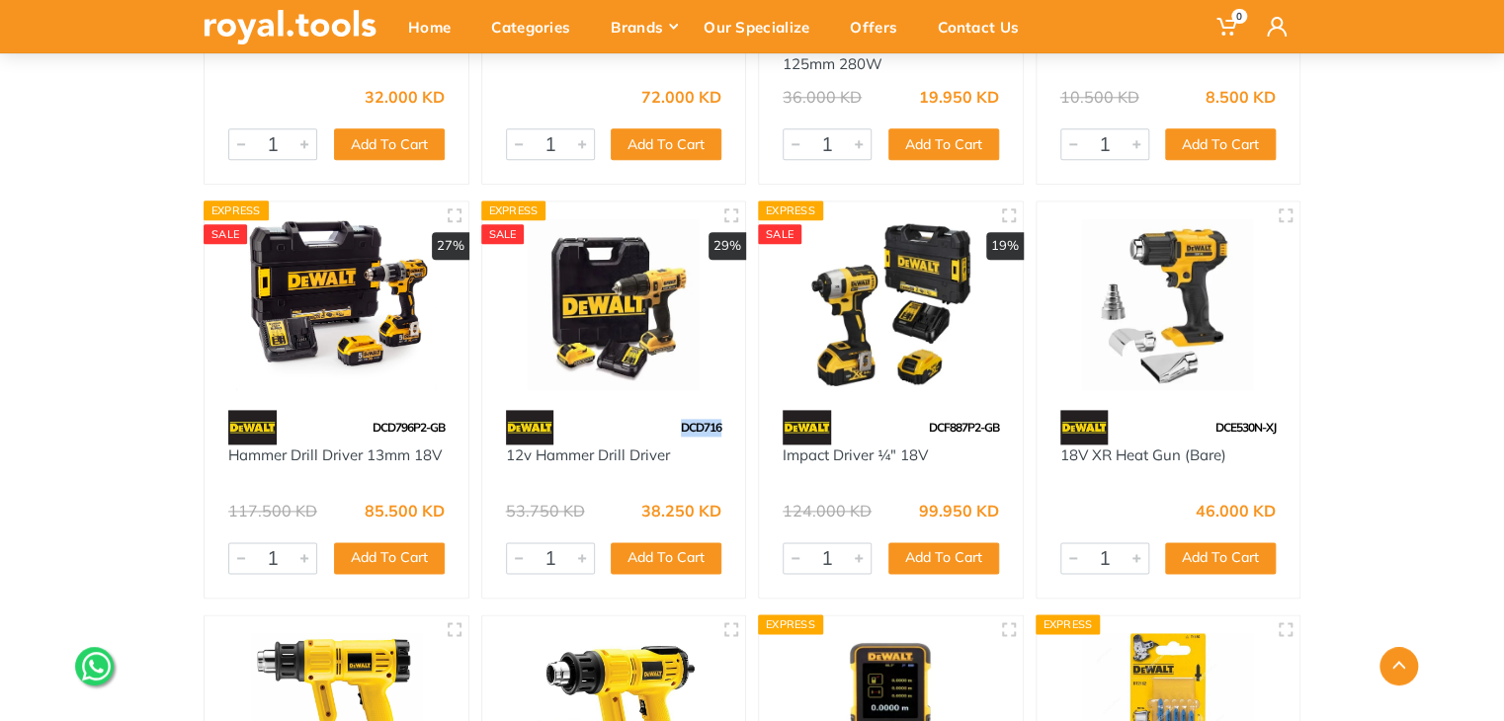
drag, startPoint x: 726, startPoint y: 420, endPoint x: 654, endPoint y: 424, distance: 72.2
click at [654, 424] on div "DCD716" at bounding box center [614, 427] width 264 height 35
copy span "DCD716"
drag, startPoint x: 452, startPoint y: 424, endPoint x: 361, endPoint y: 418, distance: 91.1
click at [361, 418] on div "DCD796P2-GB" at bounding box center [337, 427] width 264 height 35
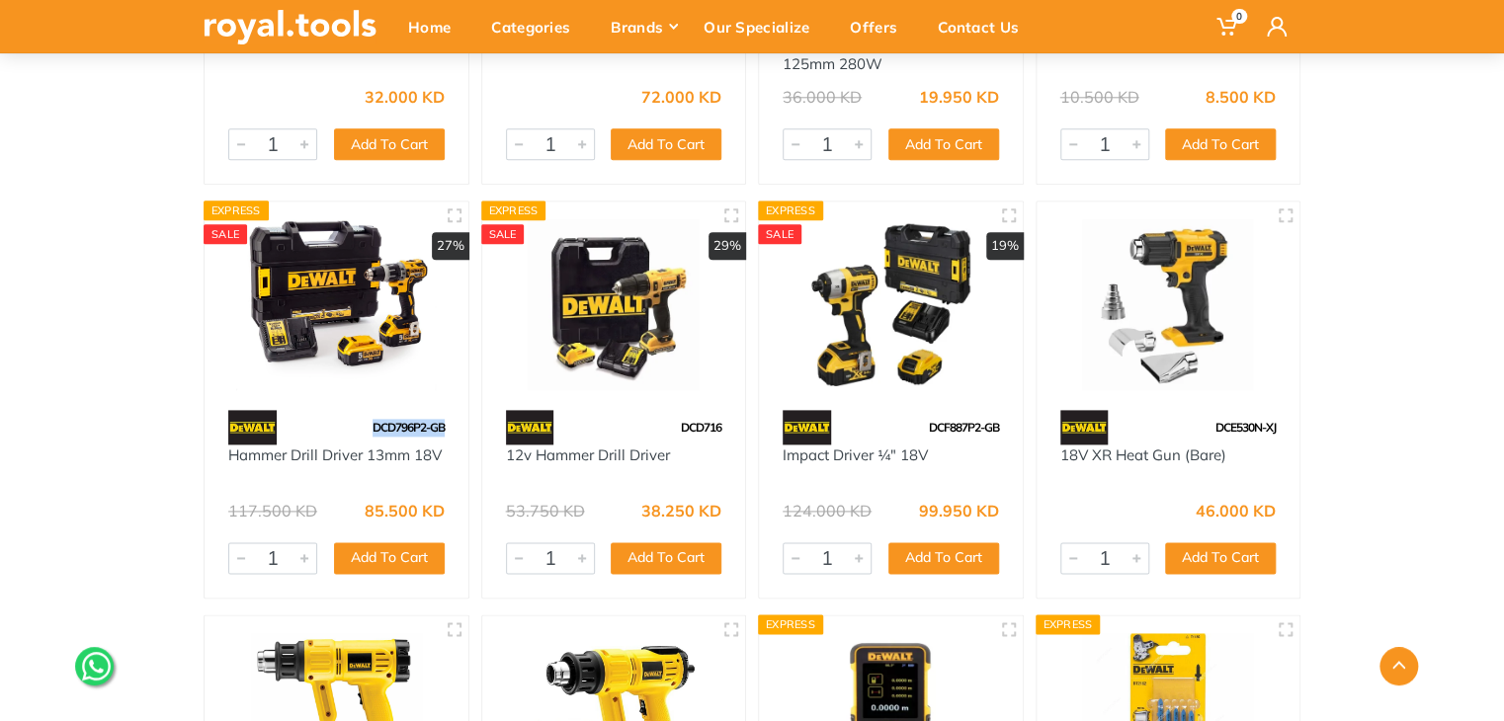
copy span "DCD796P2-GB"
drag, startPoint x: 1002, startPoint y: 426, endPoint x: 925, endPoint y: 439, distance: 78.1
click at [925, 439] on div "DCF887P2-GB" at bounding box center [891, 427] width 264 height 35
copy span "DCF887P2-GB"
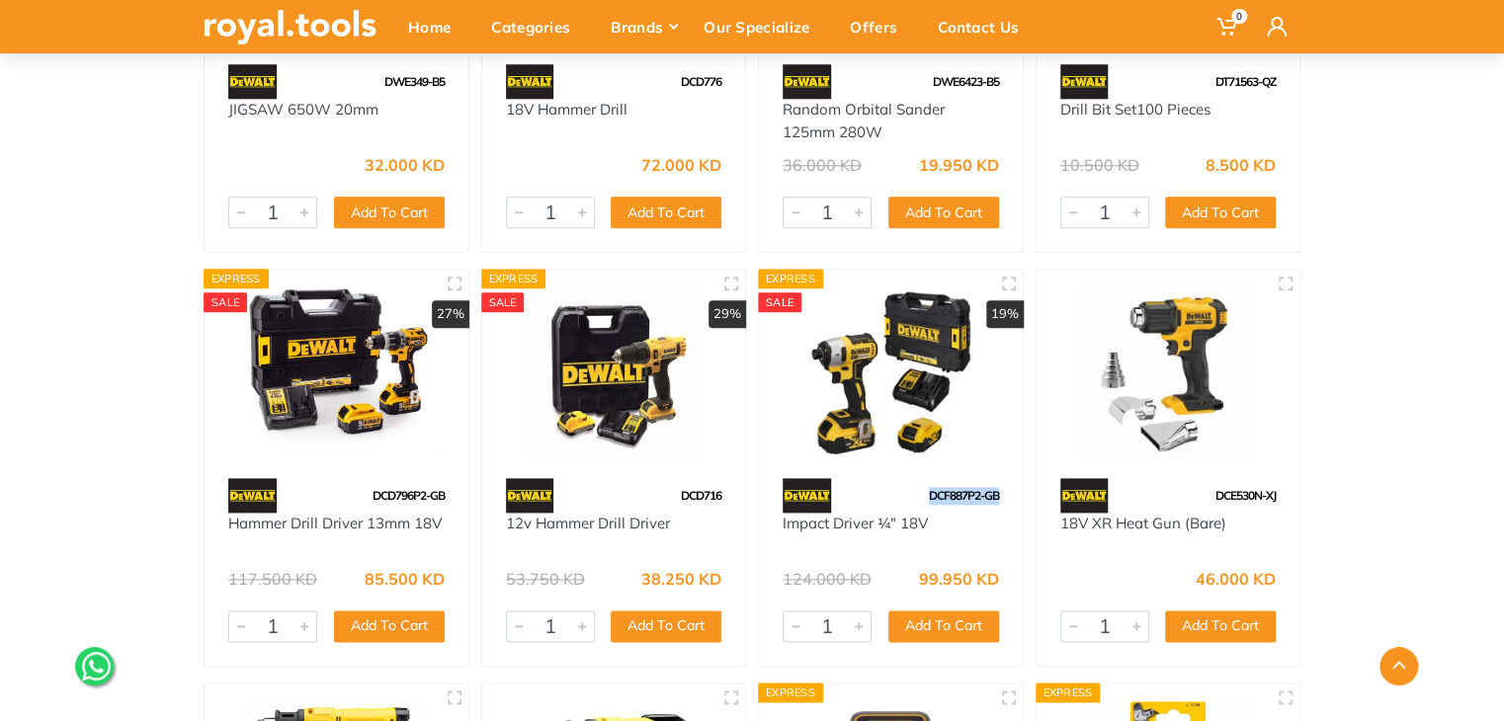
scroll to position [964, 0]
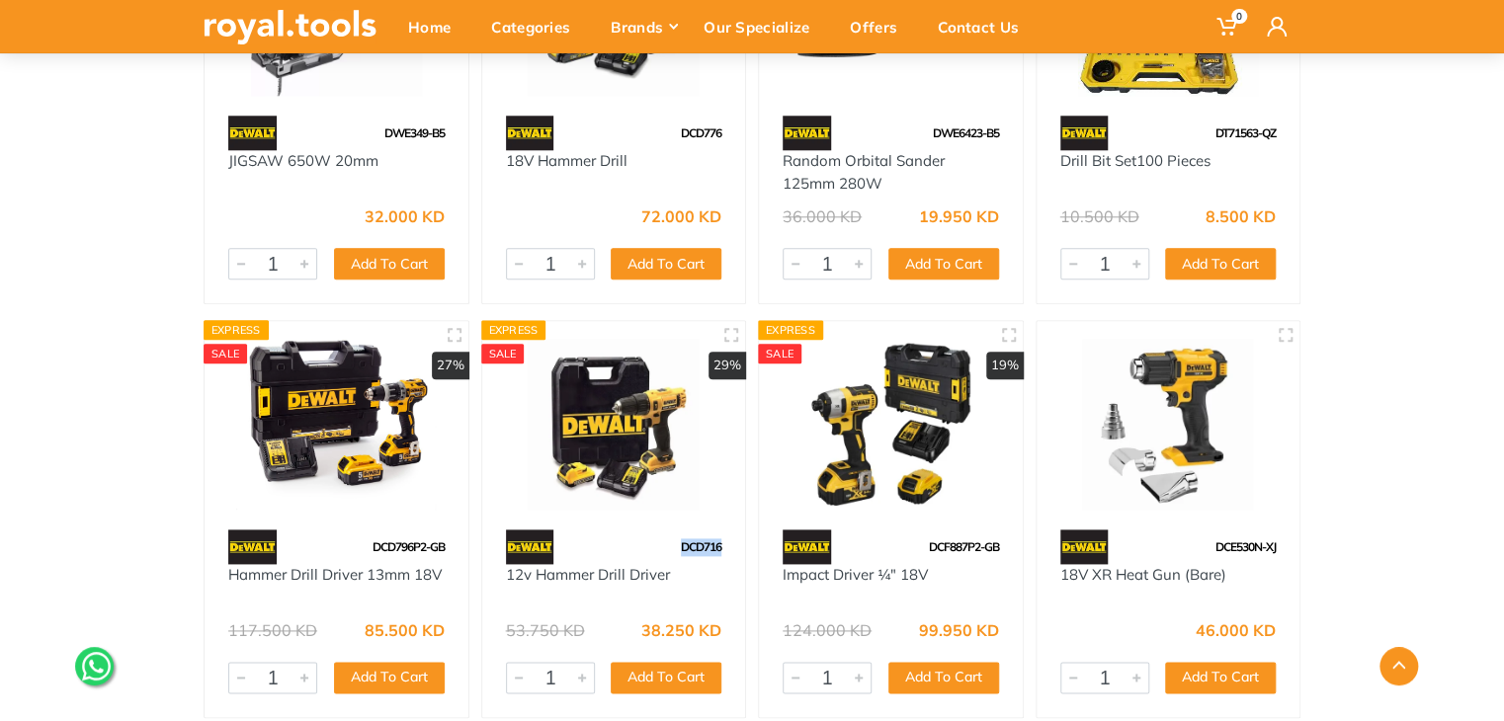
drag, startPoint x: 731, startPoint y: 537, endPoint x: 665, endPoint y: 536, distance: 66.2
click at [665, 536] on div "DCD716" at bounding box center [614, 547] width 264 height 35
copy span "DCD716"
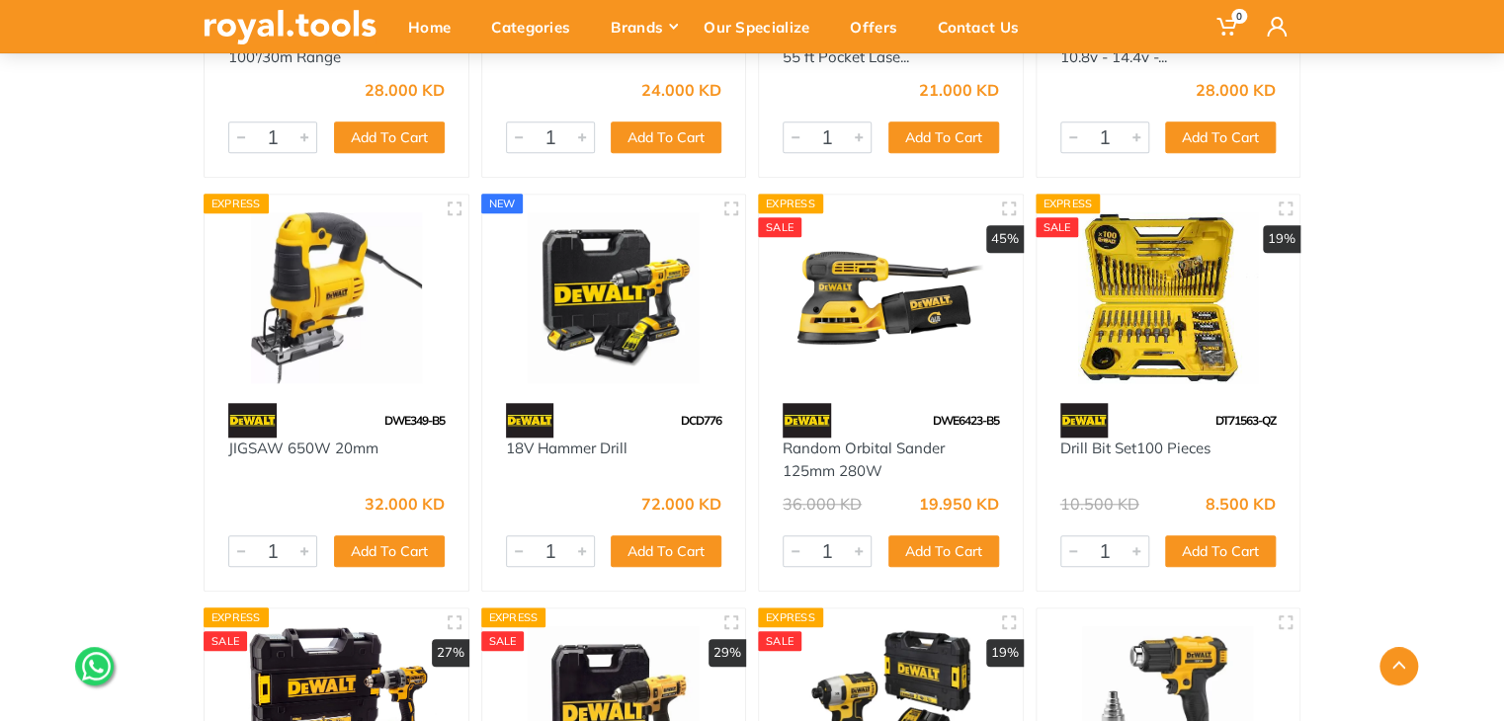
scroll to position [0, 0]
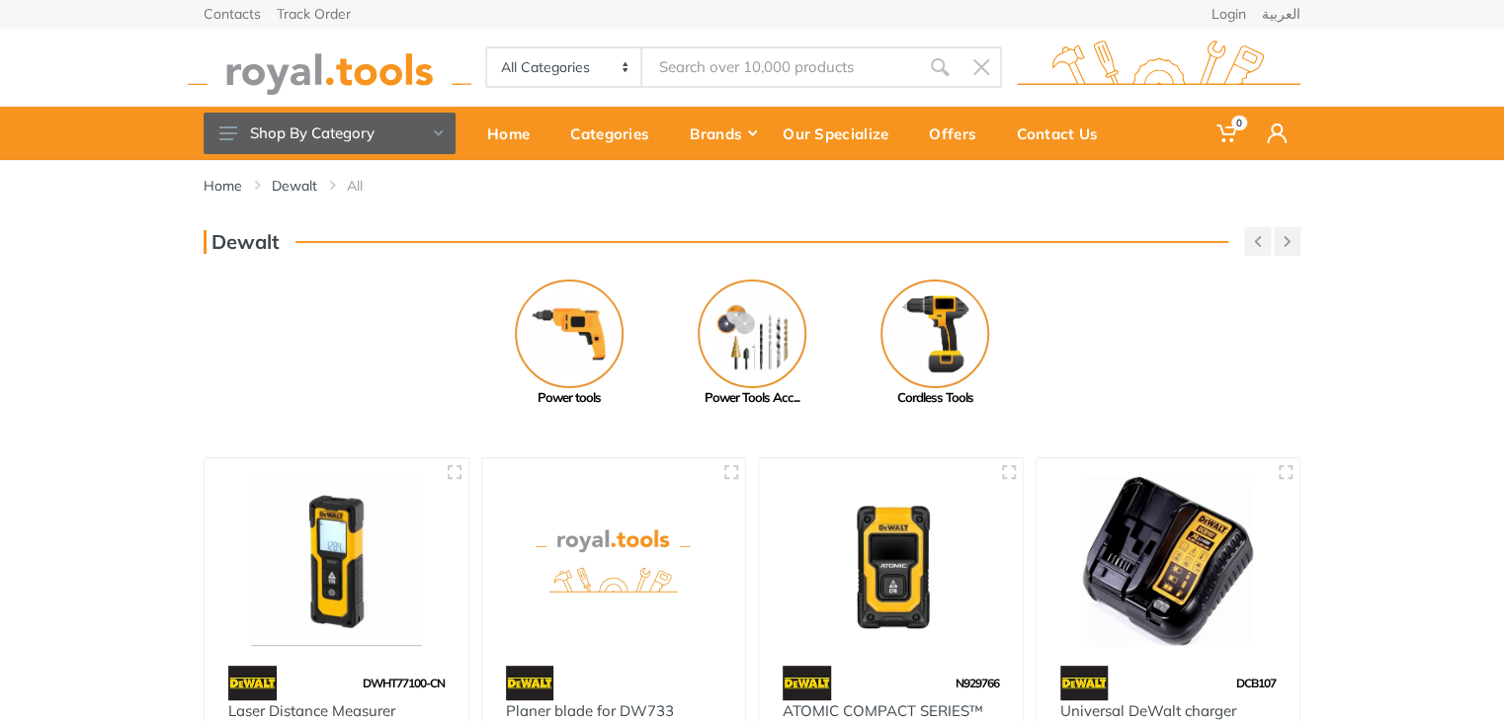
click at [1232, 220] on div "Home Dewalt All" at bounding box center [752, 193] width 1126 height 67
